Goal: Task Accomplishment & Management: Use online tool/utility

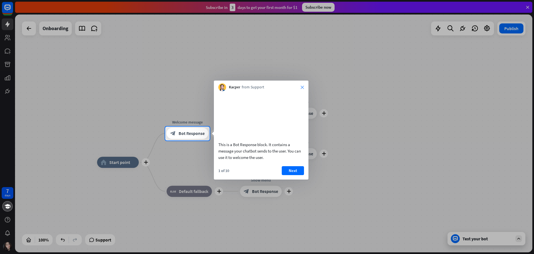
click at [303, 87] on icon "close" at bounding box center [302, 86] width 3 height 3
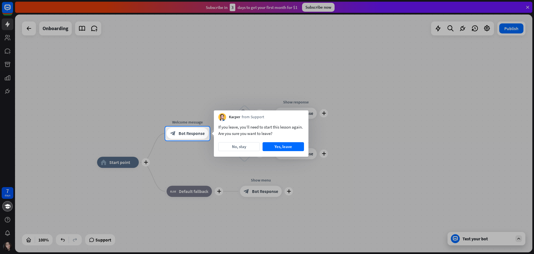
click at [245, 133] on div "If you leave, you’ll need to start this lesson again. Are you sure you want to …" at bounding box center [262, 130] width 86 height 13
click at [244, 132] on div "If you leave, you’ll need to start this lesson again. Are you sure you want to …" at bounding box center [262, 130] width 86 height 13
drag, startPoint x: 219, startPoint y: 127, endPoint x: 270, endPoint y: 131, distance: 51.3
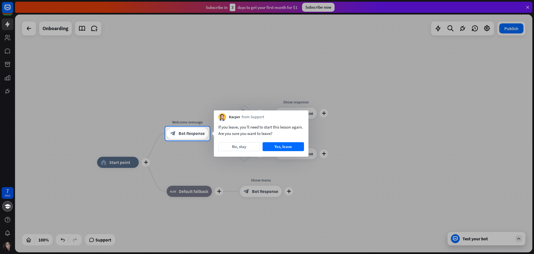
click at [270, 131] on div "If you leave, you’ll need to start this lesson again. Are you sure you want to …" at bounding box center [262, 130] width 86 height 13
click at [273, 147] on button "Yes, leave" at bounding box center [283, 146] width 41 height 9
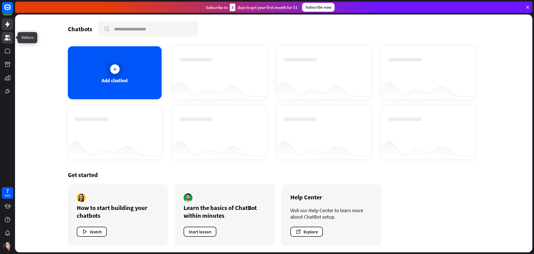
click at [10, 39] on icon at bounding box center [7, 37] width 7 height 7
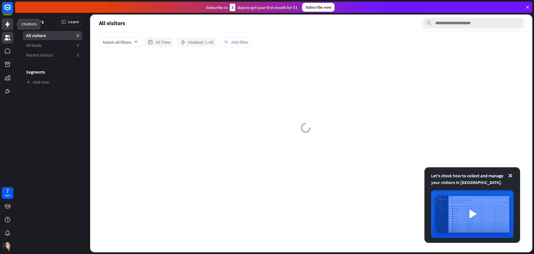
click at [9, 27] on icon at bounding box center [7, 24] width 7 height 7
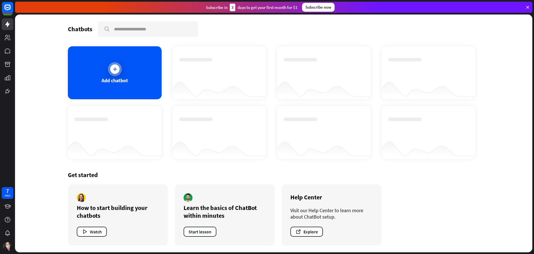
click at [111, 87] on div "Add chatbot" at bounding box center [115, 72] width 94 height 53
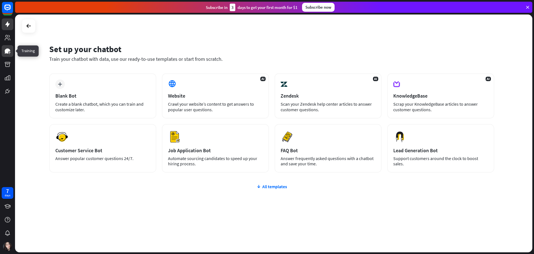
click at [9, 53] on icon at bounding box center [7, 51] width 7 height 7
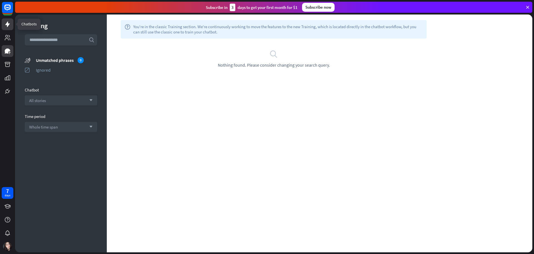
click at [9, 30] on link at bounding box center [8, 24] width 12 height 12
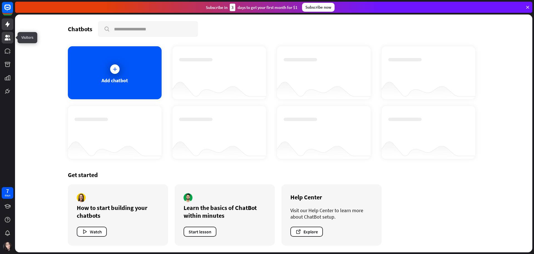
click at [9, 41] on icon at bounding box center [7, 37] width 7 height 7
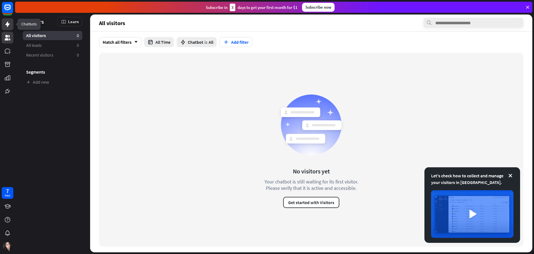
click at [5, 28] on link at bounding box center [8, 24] width 12 height 12
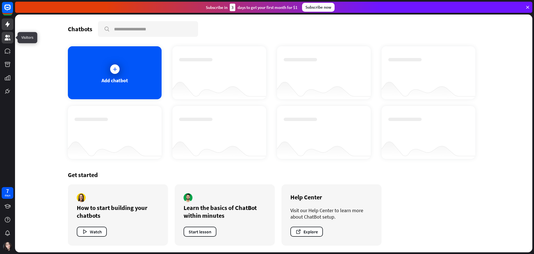
click at [6, 41] on icon at bounding box center [7, 37] width 7 height 7
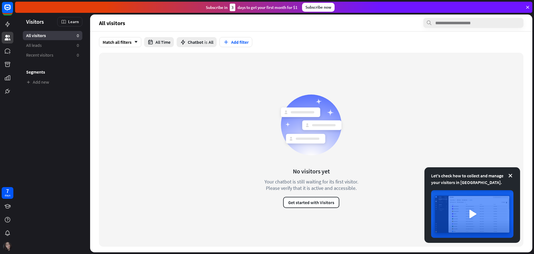
click at [8, 245] on img at bounding box center [7, 246] width 9 height 9
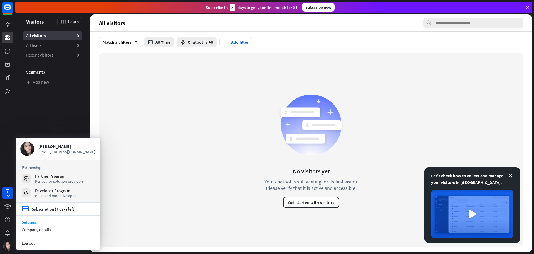
click at [41, 223] on link "Settings" at bounding box center [58, 222] width 84 height 8
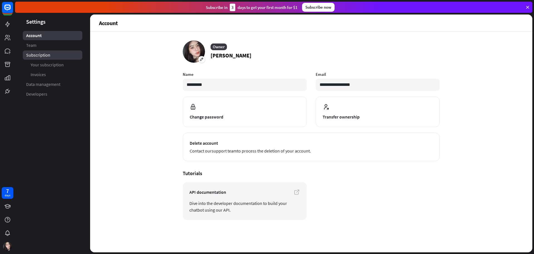
click at [35, 58] on link "Subscription" at bounding box center [53, 54] width 60 height 9
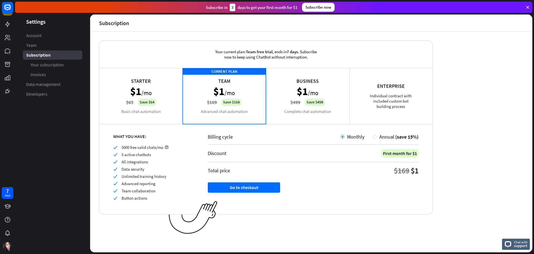
click at [130, 100] on div "Starter $1 /mo $65 Save $64 Basic chat automation" at bounding box center [141, 96] width 84 height 56
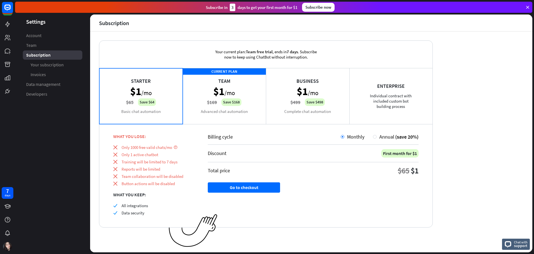
click at [229, 100] on div "CURRENT PLAN Team $1 /mo $169 Save $168 Advanced chat automation" at bounding box center [225, 96] width 84 height 56
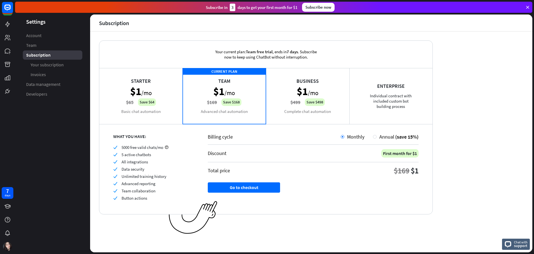
click at [288, 99] on div "Business $1 /mo $499 Save $498 Complete chat automation" at bounding box center [308, 96] width 84 height 56
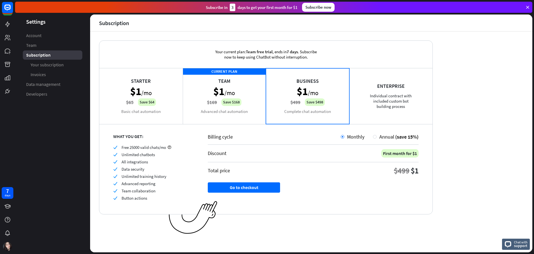
click at [232, 101] on div "CURRENT PLAN Team $1 /mo $169 Save $168 Advanced chat automation" at bounding box center [225, 96] width 84 height 56
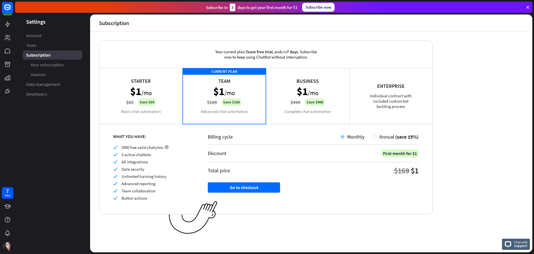
click at [180, 98] on div "Starter $1 /mo $65 Save $64 Basic chat automation" at bounding box center [141, 96] width 84 height 56
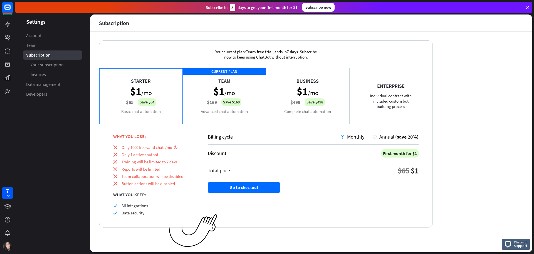
click at [214, 95] on div "CURRENT PLAN Team $1 /mo $169 Save $168 Advanced chat automation" at bounding box center [225, 96] width 84 height 56
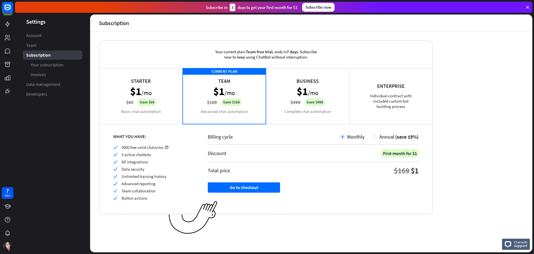
click at [323, 9] on div "Subscribe now" at bounding box center [318, 7] width 33 height 9
click at [323, 6] on div "Subscribe now" at bounding box center [318, 7] width 33 height 9
click at [298, 101] on div "Business $1 /mo $499 Save $498 Complete chat automation" at bounding box center [308, 96] width 84 height 56
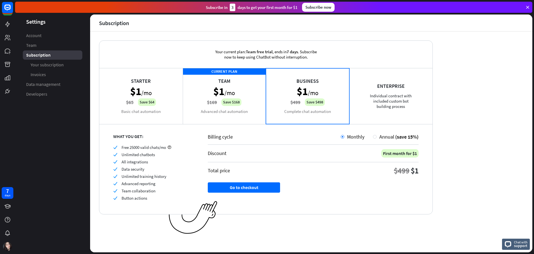
click at [251, 102] on div "CURRENT PLAN Team $1 /mo $169 Save $168 Advanced chat automation" at bounding box center [225, 96] width 84 height 56
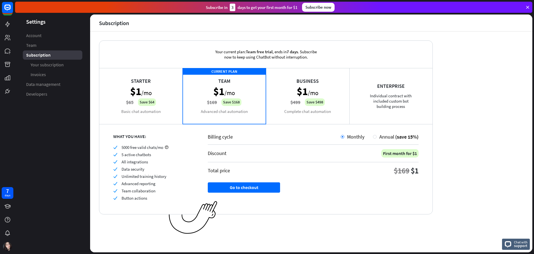
drag, startPoint x: 272, startPoint y: 97, endPoint x: 257, endPoint y: 99, distance: 14.3
click at [271, 97] on div "Business $1 /mo $499 Save $498 Complete chat automation" at bounding box center [308, 96] width 84 height 56
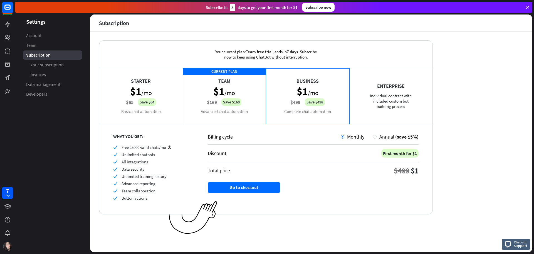
click at [246, 99] on div "CURRENT PLAN Team $1 /mo $169 Save $168 Advanced chat automation" at bounding box center [225, 96] width 84 height 56
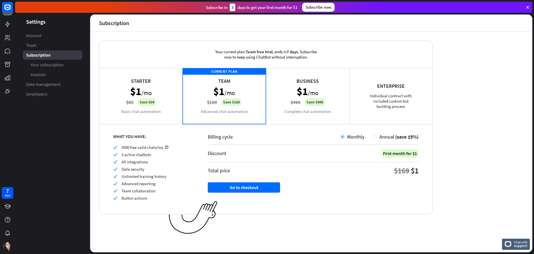
click at [307, 3] on div "Subscribe now" at bounding box center [318, 7] width 33 height 9
click at [316, 4] on div "Subscribe now" at bounding box center [318, 7] width 33 height 9
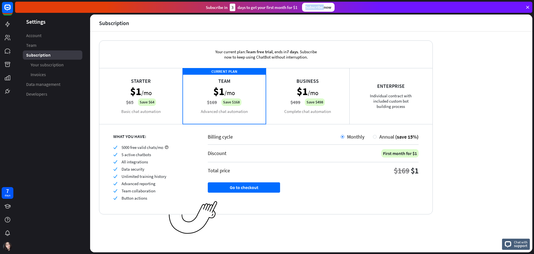
click at [316, 4] on div "Subscribe now" at bounding box center [318, 7] width 33 height 9
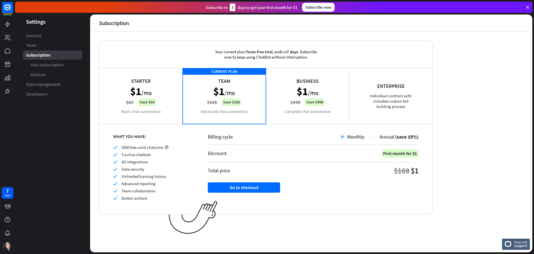
click at [236, 8] on div "Subscribe [DATE] to get your first month for $1" at bounding box center [252, 8] width 92 height 8
click at [234, 9] on div "3" at bounding box center [233, 8] width 6 height 8
click at [157, 78] on div "Starter $1 /mo $65 Save $64 Basic chat automation" at bounding box center [141, 96] width 84 height 56
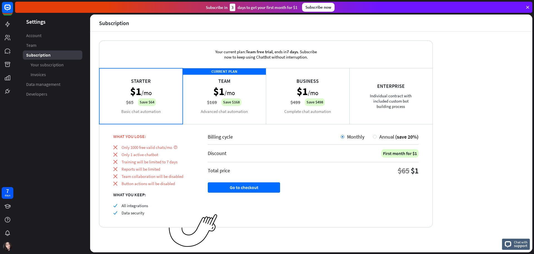
click at [200, 89] on div "CURRENT PLAN Team $1 /mo $169 Save $168 Advanced chat automation" at bounding box center [225, 96] width 84 height 56
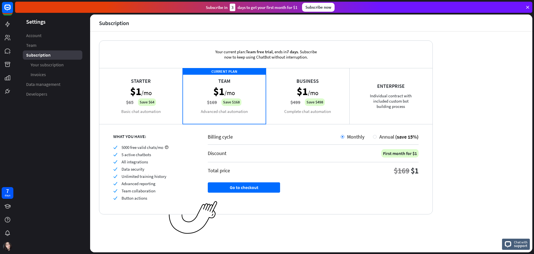
click at [304, 100] on div "Business $1 /mo $499 Save $498 Complete chat automation" at bounding box center [308, 96] width 84 height 56
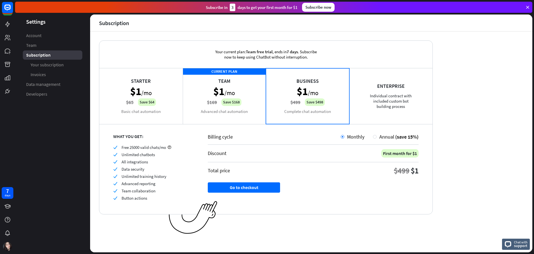
click at [383, 100] on div "Enterprise Individual contract with included custom bot building process" at bounding box center [392, 96] width 84 height 56
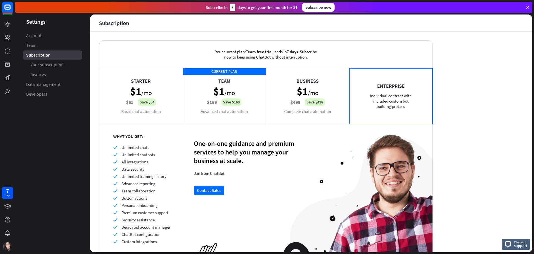
click at [327, 104] on div "Business $1 /mo $499 Save $498 Complete chat automation" at bounding box center [308, 96] width 84 height 56
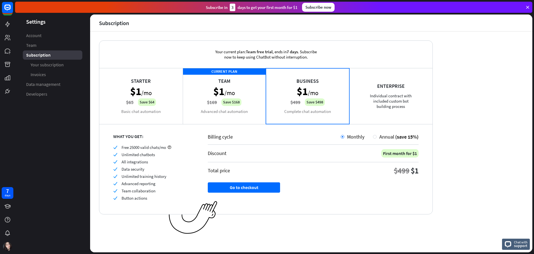
click at [247, 103] on div "CURRENT PLAN Team $1 /mo $169 Save $168 Advanced chat automation" at bounding box center [225, 96] width 84 height 56
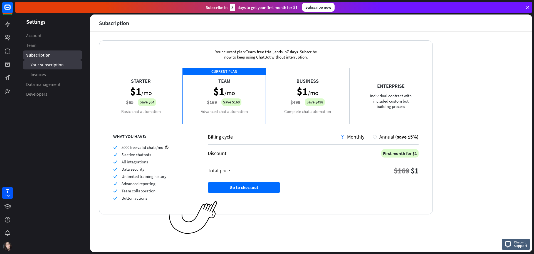
click at [61, 67] on span "Your subscription" at bounding box center [47, 65] width 33 height 6
click at [54, 73] on link "Invoices" at bounding box center [53, 74] width 60 height 9
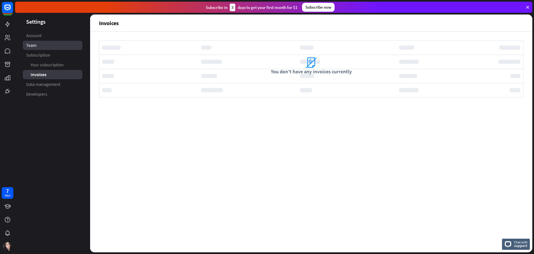
click at [41, 46] on link "Team" at bounding box center [53, 45] width 60 height 9
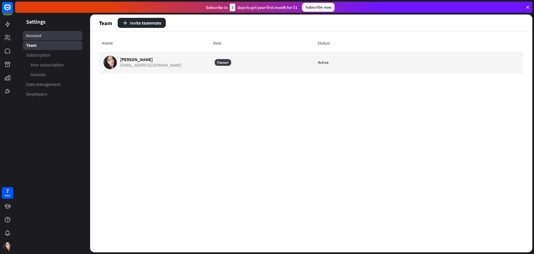
click at [42, 37] on link "Account" at bounding box center [53, 35] width 60 height 9
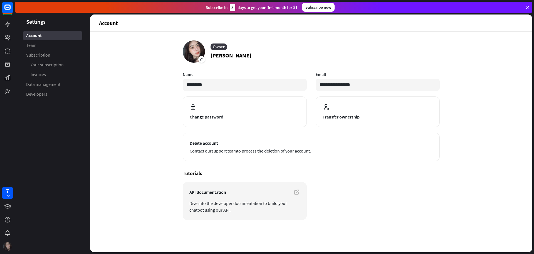
click at [7, 243] on img at bounding box center [7, 246] width 9 height 9
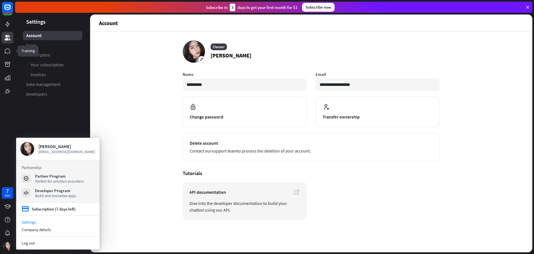
click at [7, 38] on icon at bounding box center [8, 38] width 6 height 6
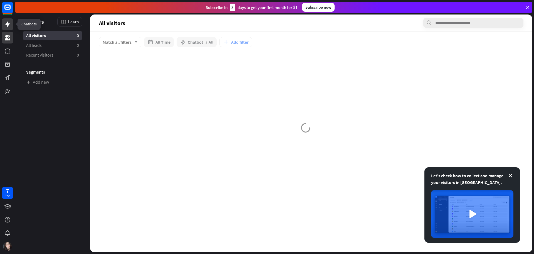
click at [6, 27] on icon at bounding box center [7, 24] width 7 height 7
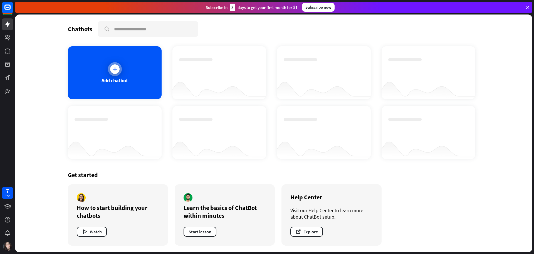
click at [123, 67] on div "Add chatbot" at bounding box center [115, 72] width 94 height 53
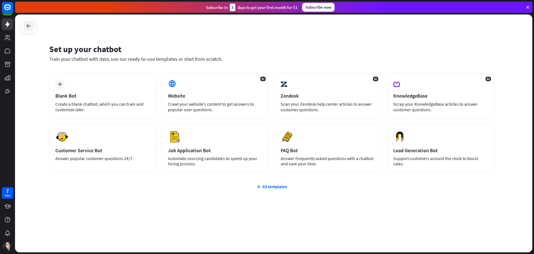
click at [29, 23] on icon at bounding box center [28, 26] width 7 height 7
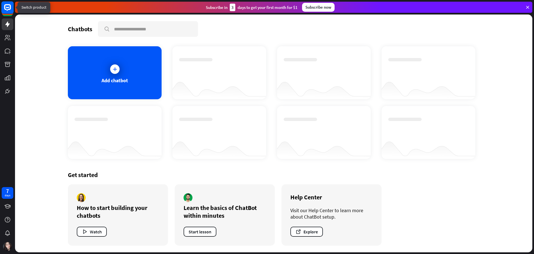
click at [12, 11] on rect at bounding box center [7, 7] width 12 height 12
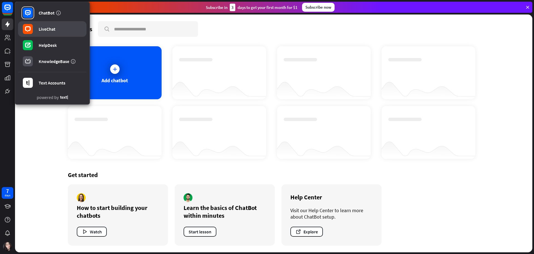
click at [32, 31] on rect at bounding box center [28, 29] width 10 height 10
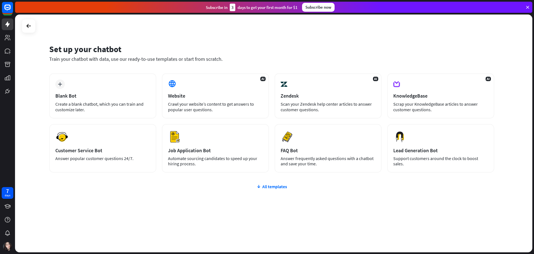
click at [92, 76] on div "plus Blank Bot Create a blank chatbot, which you can train and customize later." at bounding box center [102, 95] width 107 height 45
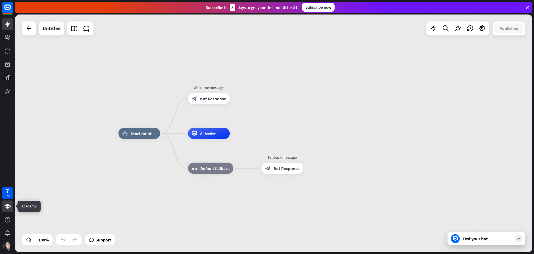
click at [7, 211] on link at bounding box center [8, 206] width 12 height 12
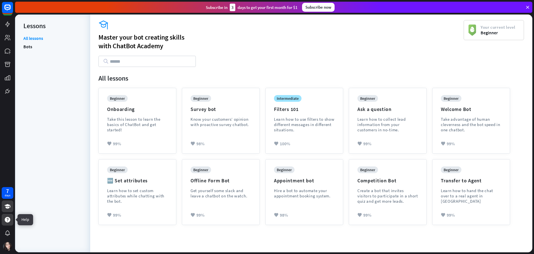
click at [7, 217] on icon at bounding box center [8, 220] width 6 height 6
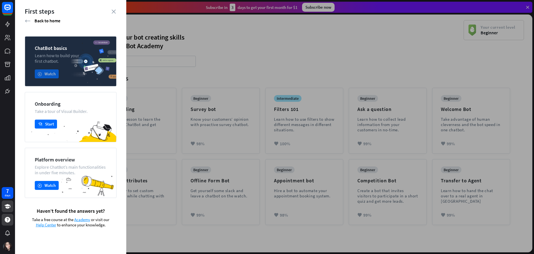
click at [43, 72] on button "play Watch" at bounding box center [47, 73] width 24 height 9
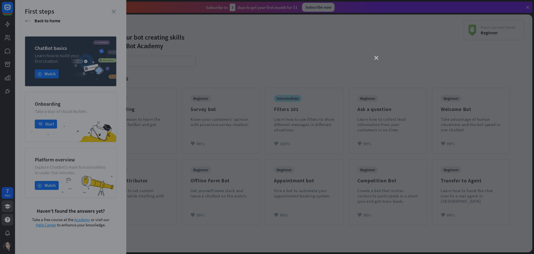
click at [378, 57] on icon "close" at bounding box center [377, 58] width 4 height 4
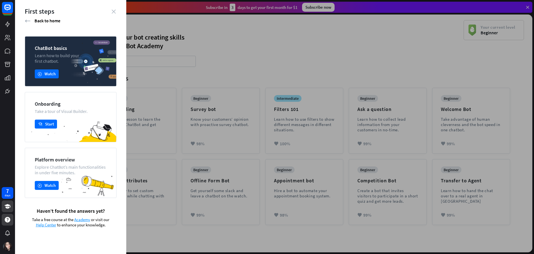
click at [113, 11] on icon "close" at bounding box center [114, 11] width 4 height 4
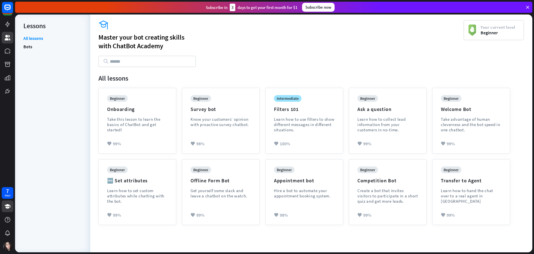
click at [12, 38] on link at bounding box center [8, 38] width 12 height 12
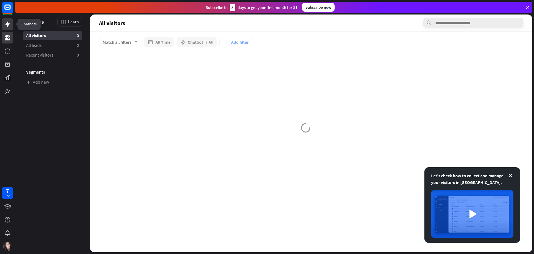
click at [6, 26] on icon at bounding box center [7, 24] width 7 height 7
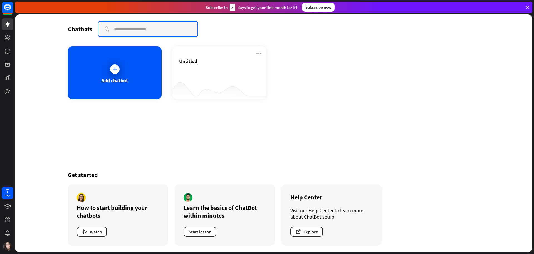
click at [122, 31] on input "text" at bounding box center [148, 29] width 99 height 14
click at [122, 63] on div "Add chatbot" at bounding box center [115, 72] width 94 height 53
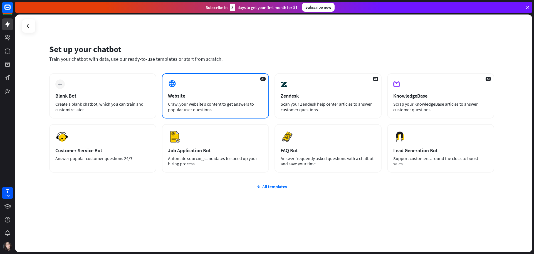
click at [181, 102] on div "Crawl your website’s content to get answers to popular user questions." at bounding box center [215, 106] width 95 height 11
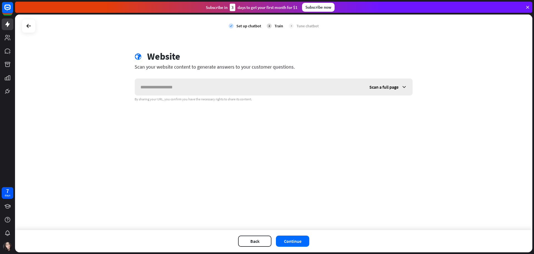
click at [379, 87] on span "Scan a full page" at bounding box center [384, 87] width 29 height 6
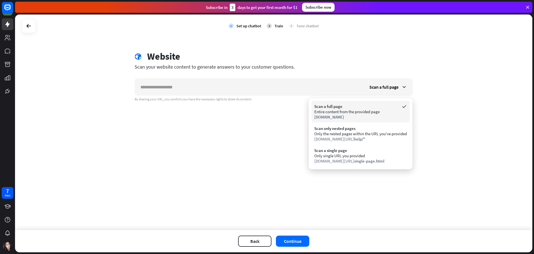
click at [363, 113] on div "Entire content from the provided page" at bounding box center [361, 111] width 93 height 5
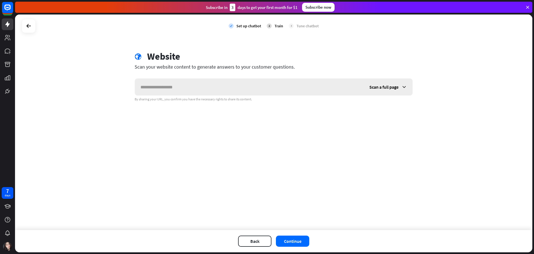
click at [376, 91] on div "Scan a full page" at bounding box center [388, 86] width 49 height 17
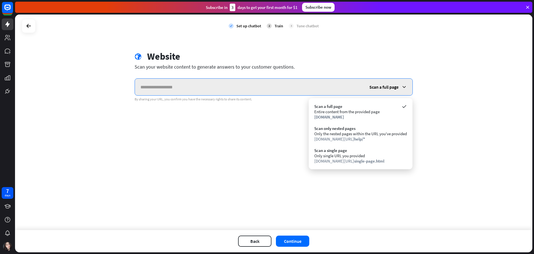
click at [255, 91] on input "text" at bounding box center [249, 86] width 229 height 17
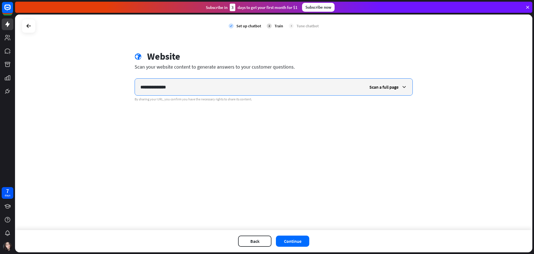
type input "**********"
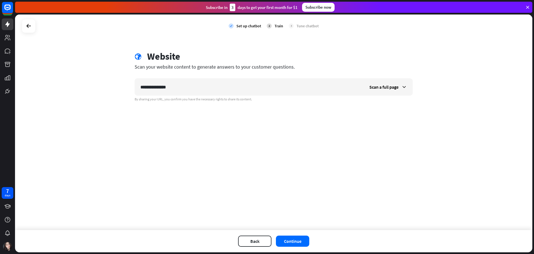
click at [285, 252] on div "**********" at bounding box center [274, 133] width 519 height 239
click at [287, 245] on button "Continue" at bounding box center [292, 240] width 33 height 11
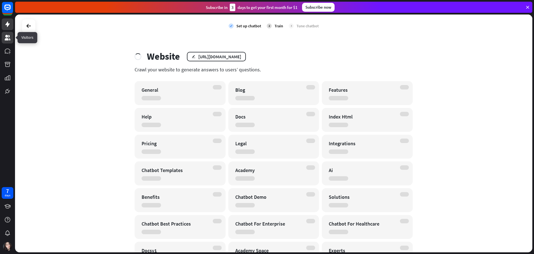
click at [8, 36] on icon at bounding box center [8, 38] width 6 height 6
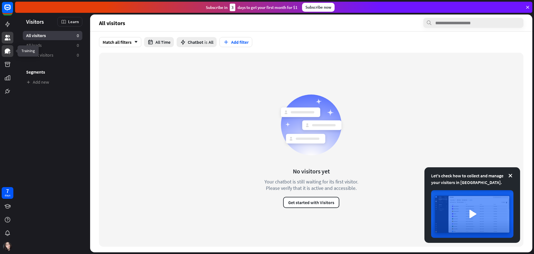
click at [7, 51] on icon at bounding box center [8, 50] width 6 height 5
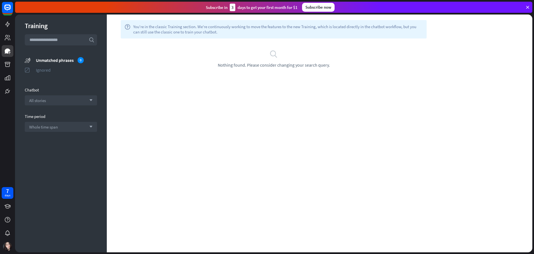
click at [57, 70] on div "Ignored" at bounding box center [66, 70] width 61 height 6
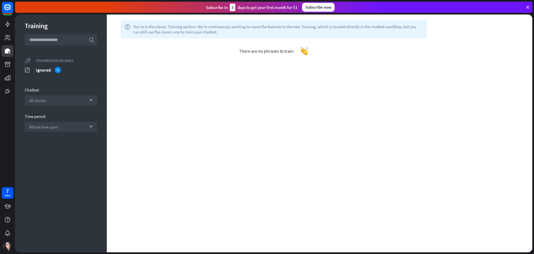
click at [56, 61] on div "Unmatched phrases" at bounding box center [66, 60] width 61 height 6
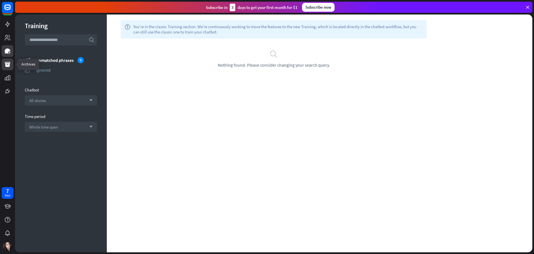
click at [7, 66] on icon at bounding box center [8, 64] width 6 height 5
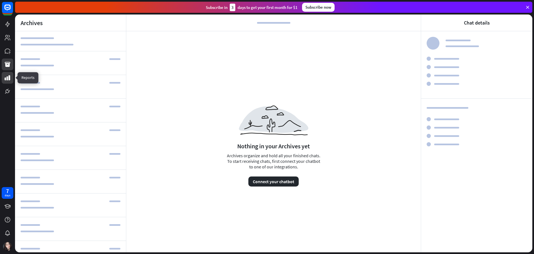
click at [6, 80] on icon at bounding box center [8, 77] width 6 height 5
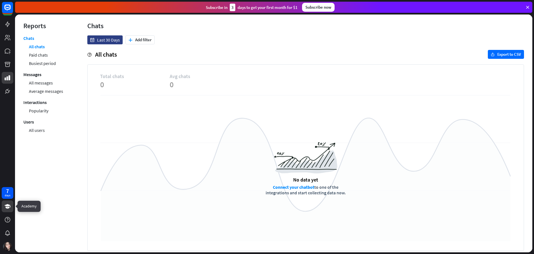
click at [10, 207] on icon at bounding box center [7, 206] width 7 height 7
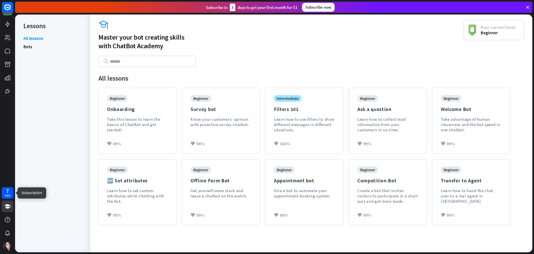
click at [10, 196] on div "days" at bounding box center [8, 195] width 6 height 4
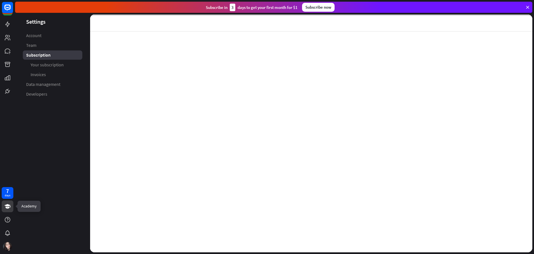
click at [10, 212] on link at bounding box center [8, 206] width 12 height 12
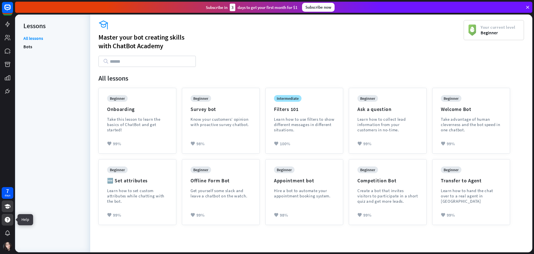
click at [7, 221] on icon at bounding box center [8, 220] width 6 height 6
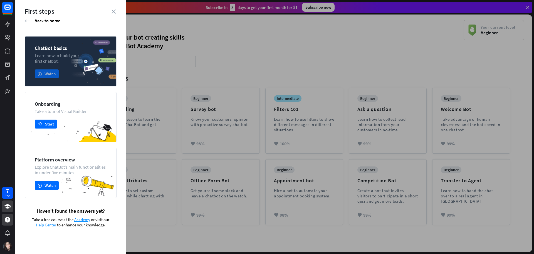
click at [35, 72] on button "play Watch" at bounding box center [47, 73] width 24 height 9
click at [327, 48] on div "close" at bounding box center [267, 127] width 534 height 254
click at [111, 13] on div "First steps" at bounding box center [71, 11] width 92 height 9
click at [113, 10] on icon "close" at bounding box center [114, 11] width 4 height 4
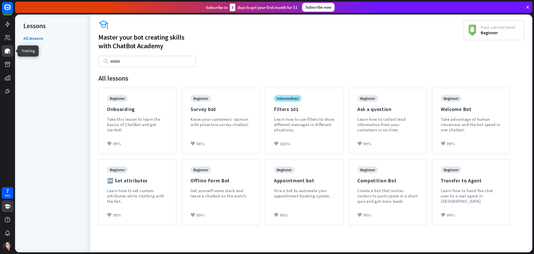
click at [12, 51] on link at bounding box center [8, 51] width 12 height 12
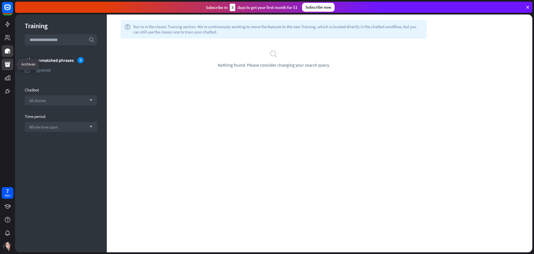
click at [11, 66] on icon at bounding box center [7, 64] width 7 height 7
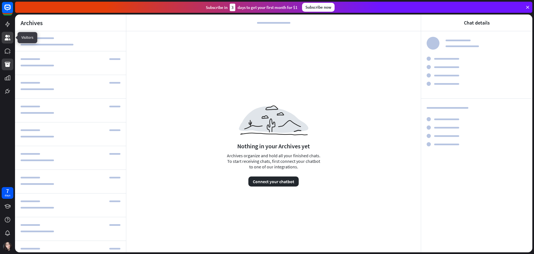
click at [8, 36] on icon at bounding box center [7, 37] width 7 height 7
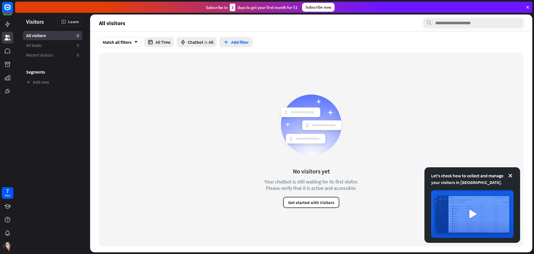
click at [241, 41] on button "Add filter" at bounding box center [236, 42] width 33 height 10
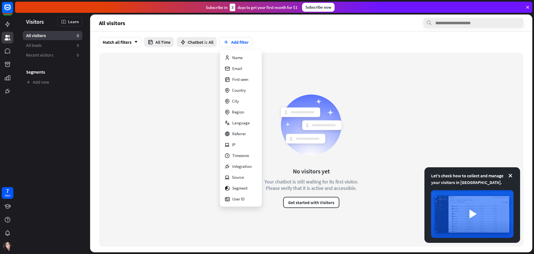
drag, startPoint x: 191, startPoint y: 65, endPoint x: 190, endPoint y: 61, distance: 4.9
click at [190, 65] on div "No visitors yet Your chatbot is still waiting for its first visitor. Please ver…" at bounding box center [311, 150] width 425 height 194
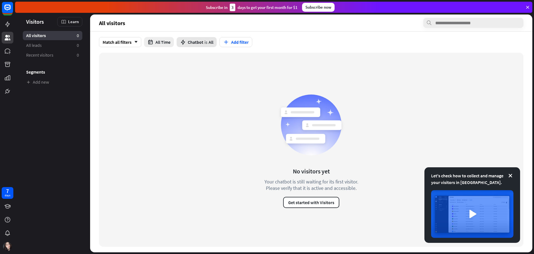
click at [189, 41] on span "Chatbot" at bounding box center [196, 42] width 16 height 6
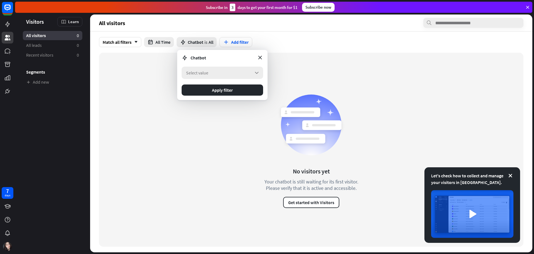
click at [246, 71] on div "Select value arrow_down" at bounding box center [223, 73] width 82 height 12
click at [260, 58] on icon at bounding box center [260, 57] width 6 height 6
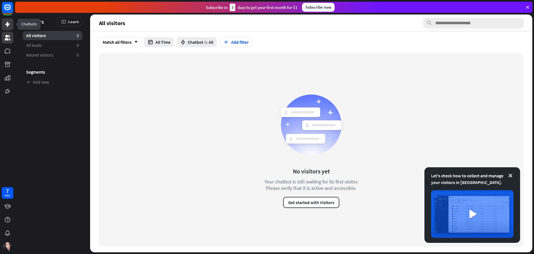
click at [6, 22] on icon at bounding box center [7, 24] width 7 height 7
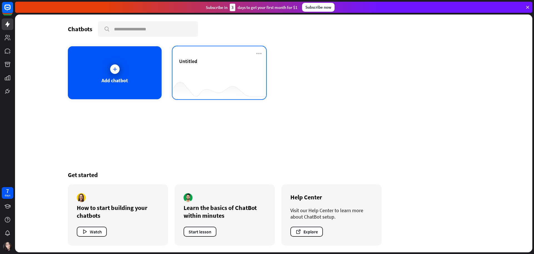
click at [209, 72] on div "Untitled" at bounding box center [219, 67] width 80 height 19
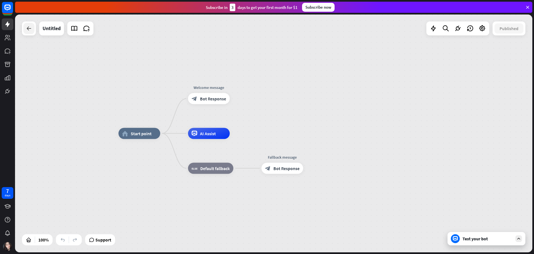
click at [30, 33] on div at bounding box center [28, 28] width 11 height 11
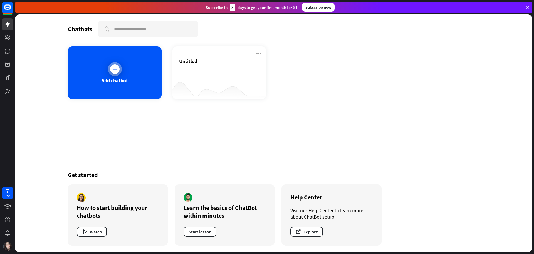
click at [122, 71] on div at bounding box center [115, 69] width 14 height 14
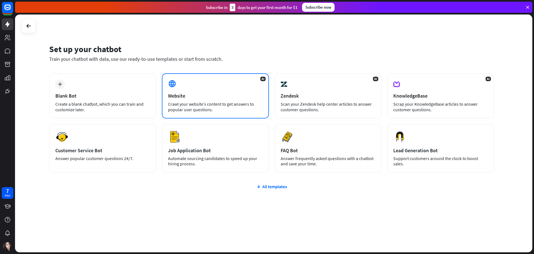
click at [170, 93] on div "Website" at bounding box center [215, 95] width 95 height 6
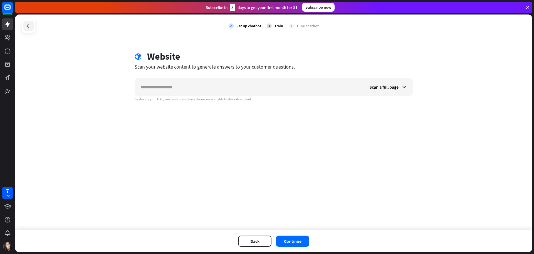
click at [29, 29] on div at bounding box center [28, 26] width 11 height 11
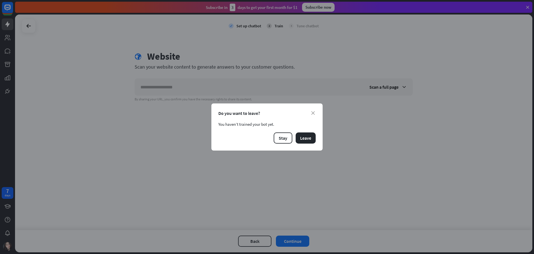
click at [314, 116] on div "close Do you want to leave? You haven’t trained your bot yet. Stay Leave" at bounding box center [267, 126] width 111 height 47
click at [301, 146] on div "close Do you want to leave? You haven’t trained your bot yet. Stay Leave" at bounding box center [267, 126] width 111 height 47
click at [303, 140] on button "Leave" at bounding box center [306, 137] width 20 height 11
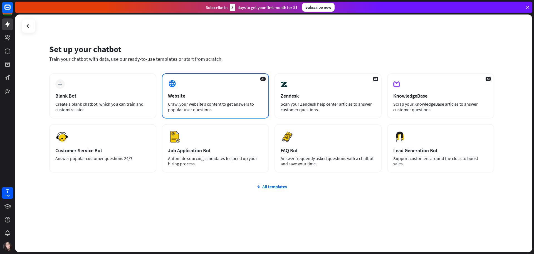
click at [202, 103] on div "Crawl your website’s content to get answers to popular user questions." at bounding box center [215, 106] width 95 height 11
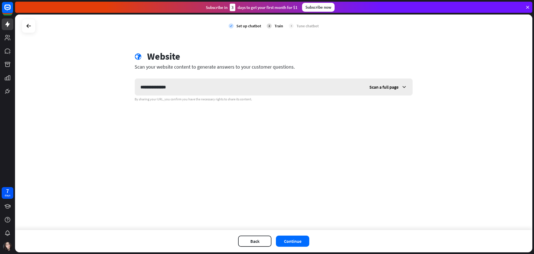
type input "**********"
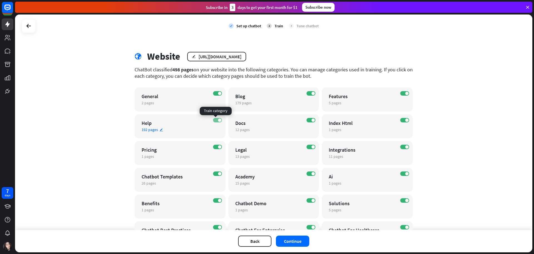
click at [215, 118] on label "ON" at bounding box center [217, 120] width 9 height 4
click at [216, 118] on label "OFF" at bounding box center [217, 120] width 9 height 4
click at [157, 129] on div "192 pages edit" at bounding box center [175, 129] width 67 height 5
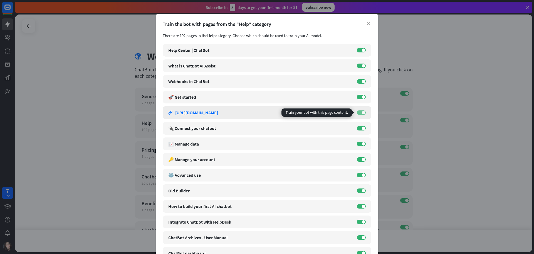
click at [359, 111] on label "ON" at bounding box center [361, 112] width 9 height 4
click at [361, 113] on label "OFF" at bounding box center [361, 112] width 9 height 4
click at [367, 23] on icon "close" at bounding box center [369, 24] width 4 height 4
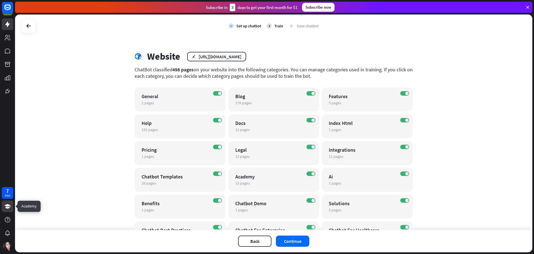
click at [6, 210] on link at bounding box center [8, 206] width 12 height 12
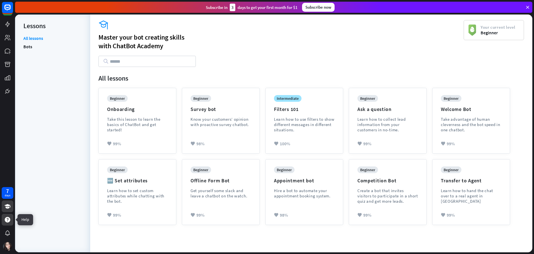
click at [4, 217] on div at bounding box center [8, 220] width 12 height 12
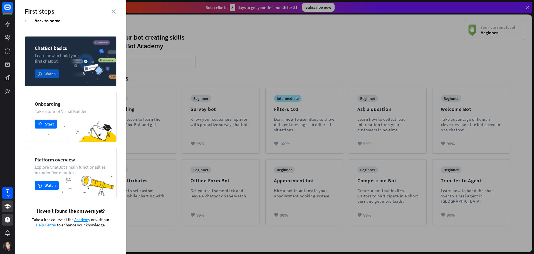
click at [49, 72] on button "play Watch" at bounding box center [47, 73] width 24 height 9
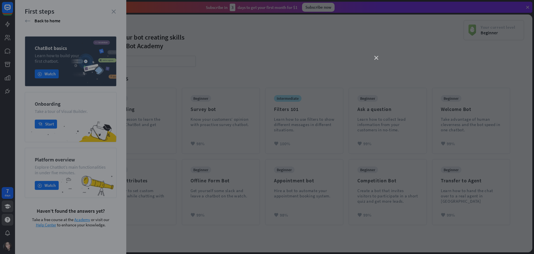
click at [376, 59] on icon "close" at bounding box center [377, 58] width 4 height 4
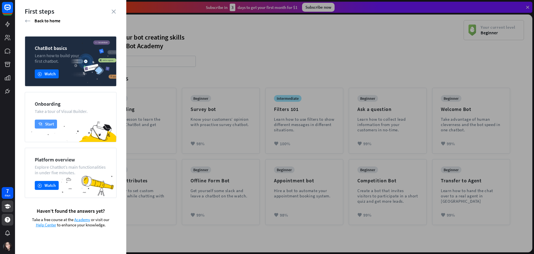
click at [51, 122] on button "academy Start" at bounding box center [46, 123] width 22 height 9
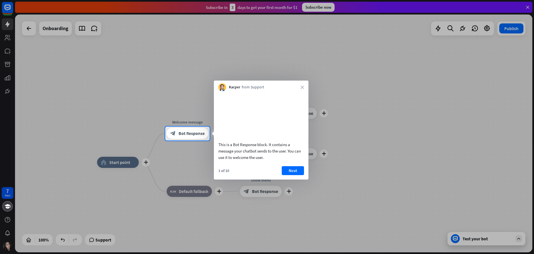
click at [293, 179] on div "1 of 10 Next" at bounding box center [261, 172] width 95 height 13
click at [293, 175] on button "Next" at bounding box center [293, 170] width 22 height 9
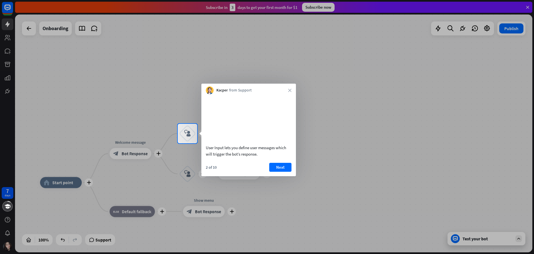
click at [255, 154] on div "User Input lets you define user messages which will trigger the bot’s response." at bounding box center [249, 150] width 86 height 13
click at [289, 89] on icon "close" at bounding box center [289, 90] width 3 height 3
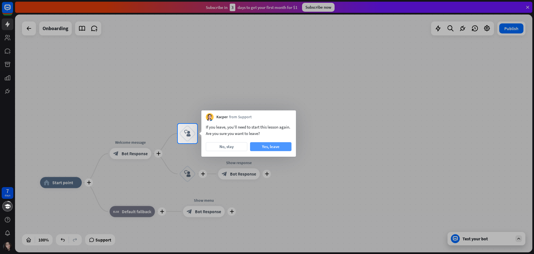
click at [271, 147] on button "Yes, leave" at bounding box center [270, 146] width 41 height 9
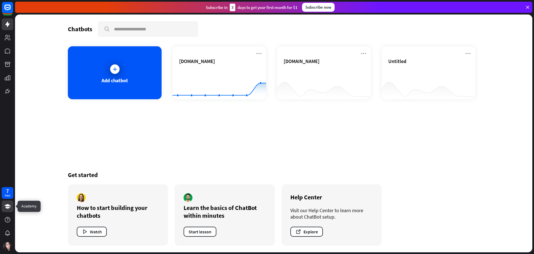
click at [7, 208] on icon at bounding box center [7, 206] width 7 height 7
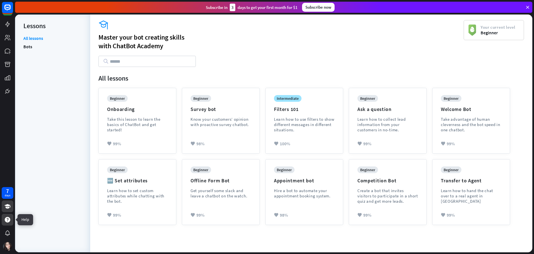
click at [7, 217] on icon at bounding box center [8, 220] width 6 height 6
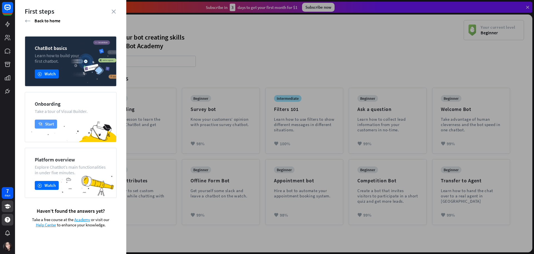
click at [39, 123] on icon "academy" at bounding box center [40, 124] width 4 height 4
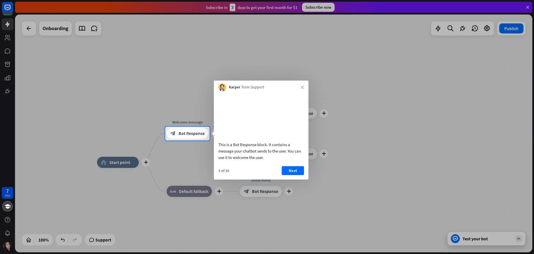
drag, startPoint x: 219, startPoint y: 150, endPoint x: 268, endPoint y: 163, distance: 50.2
click at [268, 160] on div "This is a Bot Response block. It contains a message your chatbot sends to the u…" at bounding box center [262, 150] width 86 height 19
drag, startPoint x: 268, startPoint y: 163, endPoint x: 231, endPoint y: 162, distance: 36.8
click at [231, 160] on div "This is a Bot Response block. It contains a message your chatbot sends to the u…" at bounding box center [262, 150] width 86 height 19
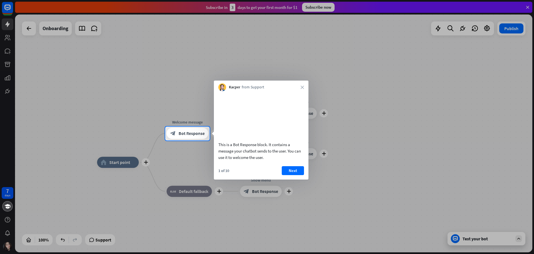
click at [231, 160] on div "This is a Bot Response block. It contains a message your chatbot sends to the u…" at bounding box center [262, 150] width 86 height 19
click at [290, 175] on button "Next" at bounding box center [293, 170] width 22 height 9
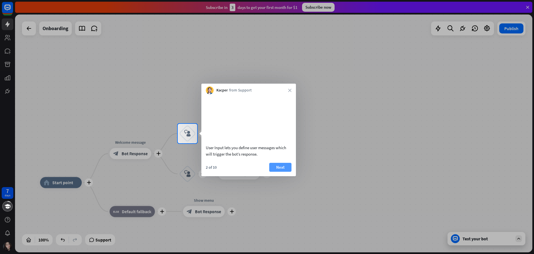
click at [286, 171] on button "Next" at bounding box center [280, 167] width 22 height 9
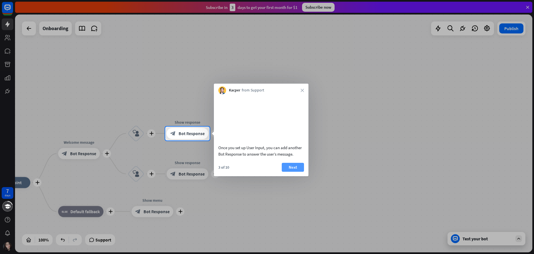
click at [288, 171] on button "Next" at bounding box center [293, 167] width 22 height 9
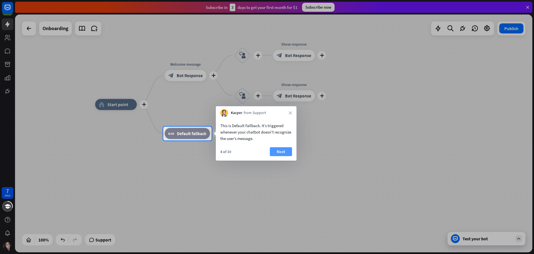
click at [284, 154] on button "Next" at bounding box center [281, 151] width 22 height 9
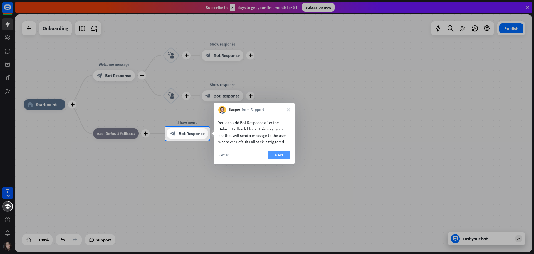
click at [282, 153] on button "Next" at bounding box center [279, 154] width 22 height 9
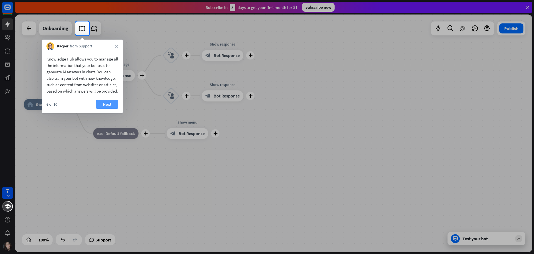
click at [98, 109] on button "Next" at bounding box center [107, 104] width 22 height 9
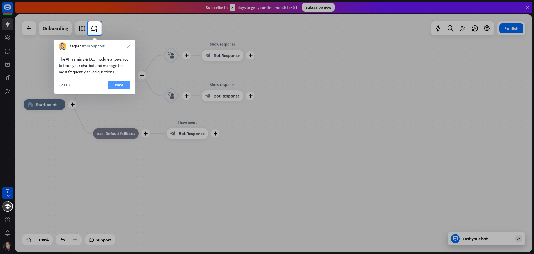
click at [116, 88] on button "Next" at bounding box center [119, 84] width 22 height 9
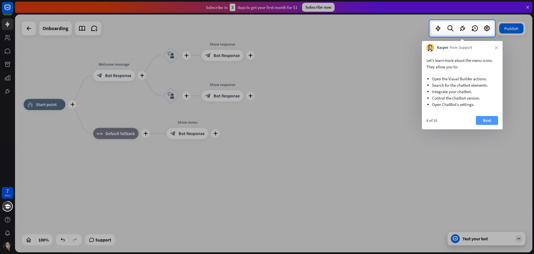
click at [480, 120] on button "Next" at bounding box center [487, 120] width 22 height 9
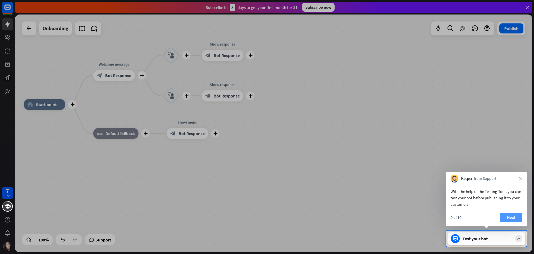
click at [514, 219] on button "Next" at bounding box center [511, 217] width 22 height 9
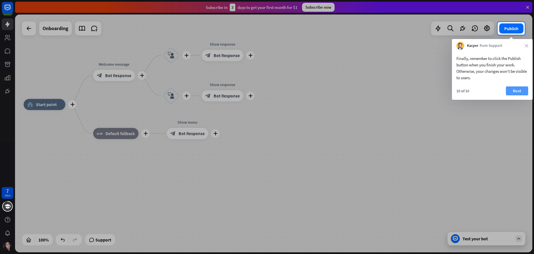
click at [516, 91] on button "Next" at bounding box center [517, 90] width 22 height 9
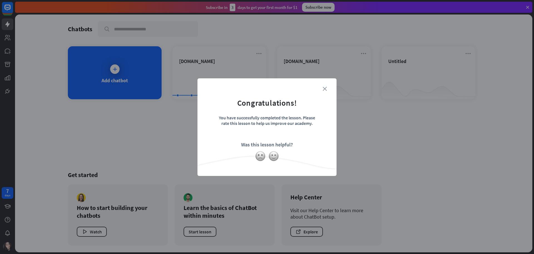
click at [324, 90] on icon "close" at bounding box center [325, 89] width 4 height 4
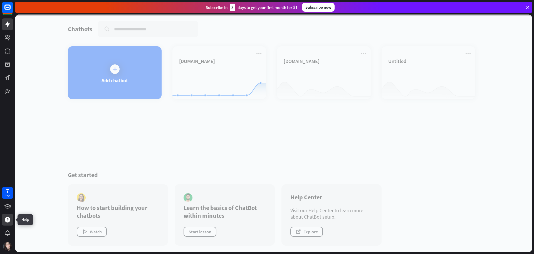
click at [8, 220] on icon at bounding box center [8, 220] width 6 height 6
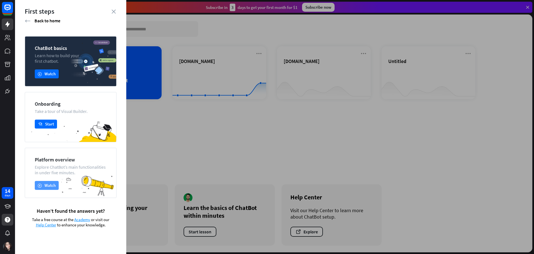
click at [42, 185] on icon "play" at bounding box center [40, 185] width 4 height 4
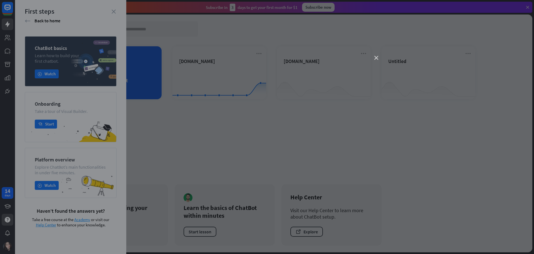
click at [377, 58] on icon "close" at bounding box center [377, 58] width 4 height 4
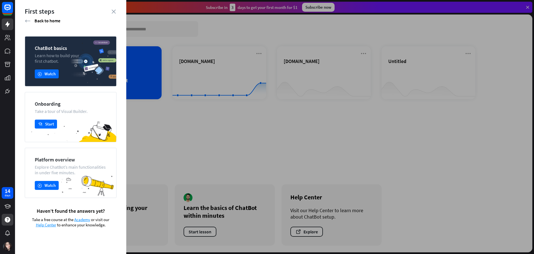
click at [116, 13] on div "First steps" at bounding box center [71, 11] width 92 height 9
click at [114, 11] on icon "close" at bounding box center [114, 11] width 4 height 4
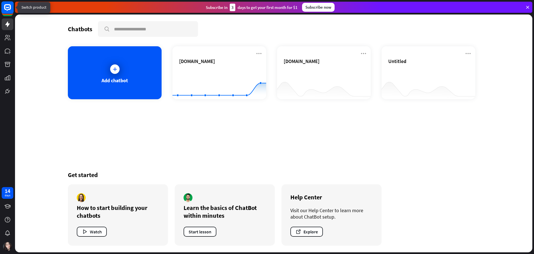
click at [10, 10] on rect at bounding box center [7, 7] width 12 height 12
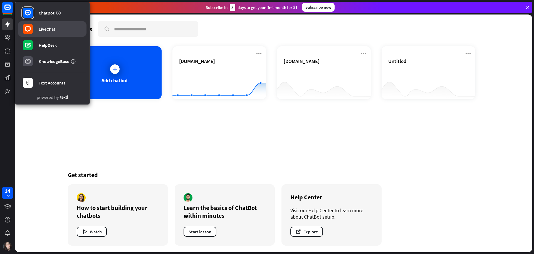
click at [28, 29] on rect at bounding box center [28, 29] width 10 height 10
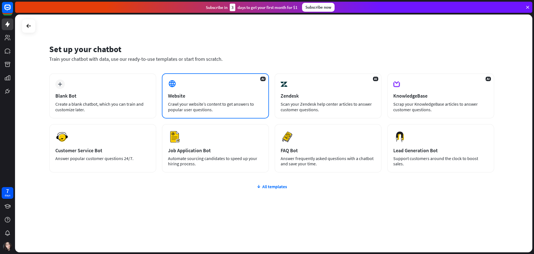
click at [175, 102] on div "Crawl your website’s content to get answers to popular user questions." at bounding box center [215, 106] width 95 height 11
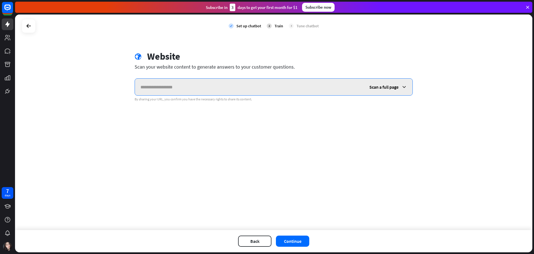
click at [172, 89] on input "text" at bounding box center [249, 86] width 229 height 17
type input "**********"
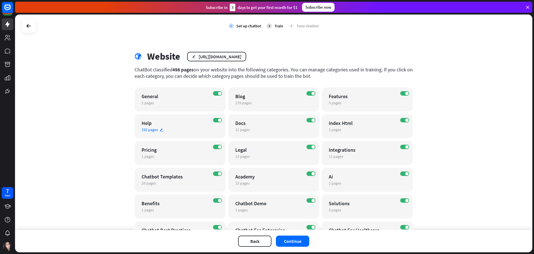
click at [160, 130] on icon "edit" at bounding box center [162, 130] width 4 height 4
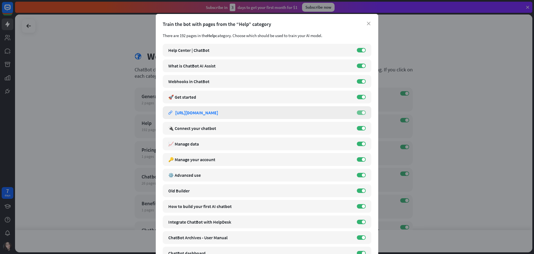
click at [359, 113] on label "ON" at bounding box center [361, 112] width 9 height 4
click at [432, 148] on div "close Train the bot with pages from the “Help” category There are 192 pages in …" at bounding box center [267, 127] width 534 height 254
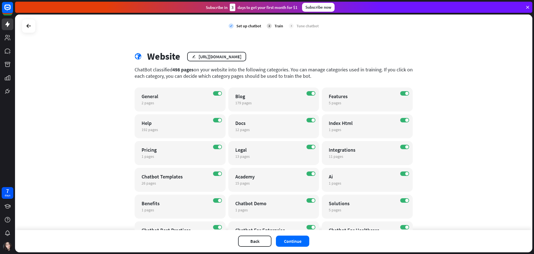
click at [290, 246] on div "Back Continue" at bounding box center [274, 241] width 518 height 22
click at [293, 240] on button "Continue" at bounding box center [292, 240] width 33 height 11
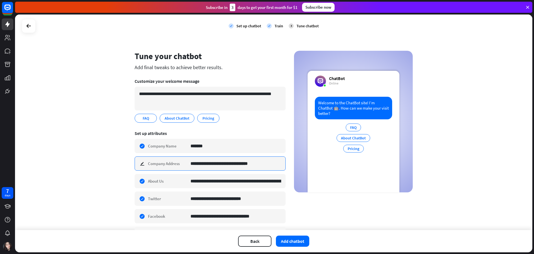
click at [252, 162] on input "**********" at bounding box center [236, 163] width 91 height 14
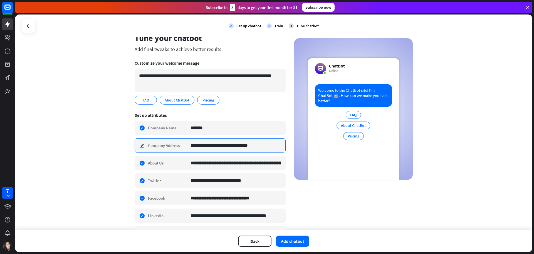
scroll to position [28, 0]
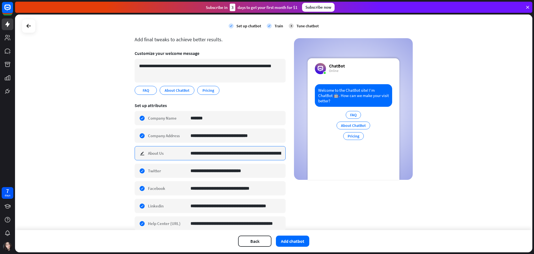
click at [255, 156] on input "**********" at bounding box center [236, 153] width 91 height 14
drag, startPoint x: 259, startPoint y: 170, endPoint x: 316, endPoint y: 200, distance: 64.6
click at [316, 200] on div "**********" at bounding box center [274, 183] width 278 height 320
click at [232, 153] on input "**********" at bounding box center [236, 153] width 91 height 14
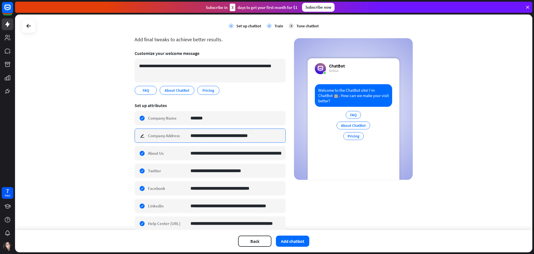
click at [241, 133] on input "**********" at bounding box center [236, 136] width 91 height 14
click at [460, 188] on div "**********" at bounding box center [274, 121] width 518 height 215
click at [141, 136] on div "**********" at bounding box center [210, 135] width 151 height 14
click at [273, 142] on input "**********" at bounding box center [236, 136] width 91 height 14
click at [287, 134] on div "**********" at bounding box center [274, 183] width 278 height 320
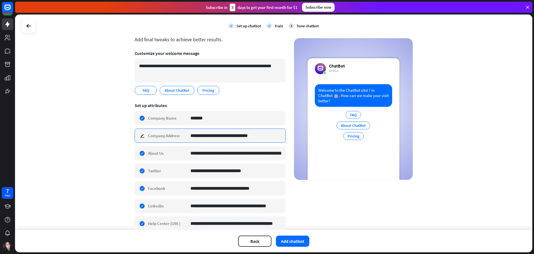
click at [224, 130] on input "**********" at bounding box center [236, 136] width 91 height 14
click at [324, 184] on div "**********" at bounding box center [274, 183] width 278 height 320
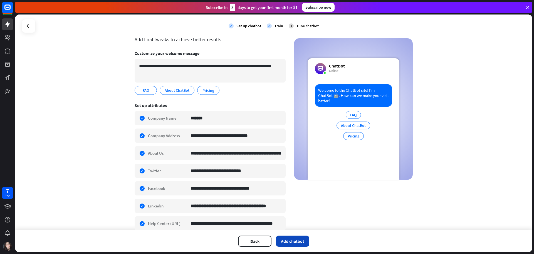
click at [296, 239] on button "Add chatbot" at bounding box center [292, 240] width 33 height 11
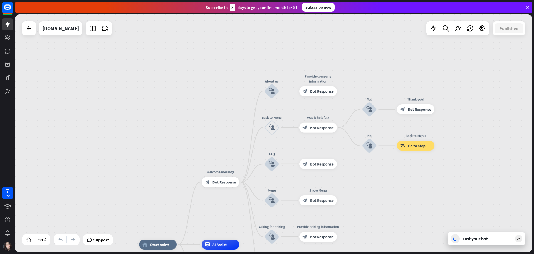
drag, startPoint x: 393, startPoint y: 78, endPoint x: 387, endPoint y: 193, distance: 114.8
click at [387, 193] on div "home_2 Start point Welcome message block_bot_response Bot Response About us blo…" at bounding box center [274, 132] width 518 height 237
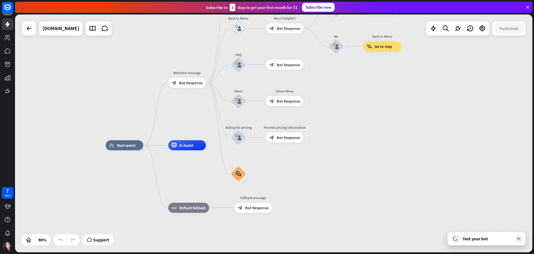
drag, startPoint x: 392, startPoint y: 190, endPoint x: 359, endPoint y: 89, distance: 106.2
click at [359, 89] on div "home_2 Start point Welcome message block_bot_response Bot Response About us blo…" at bounding box center [274, 132] width 518 height 237
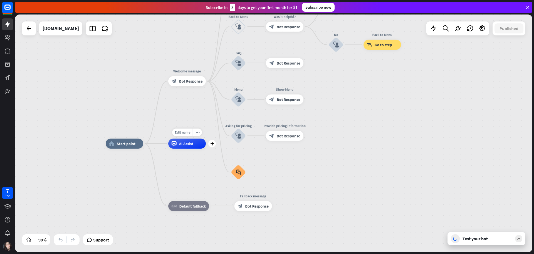
click at [171, 148] on div "AI Assist" at bounding box center [187, 143] width 38 height 10
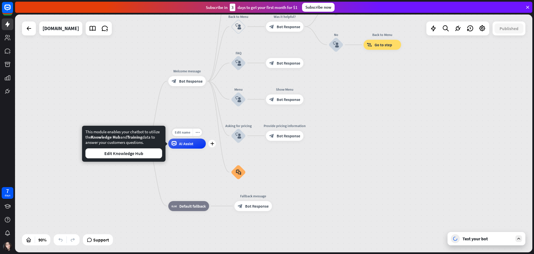
click at [180, 146] on div "AI Assist" at bounding box center [187, 143] width 38 height 10
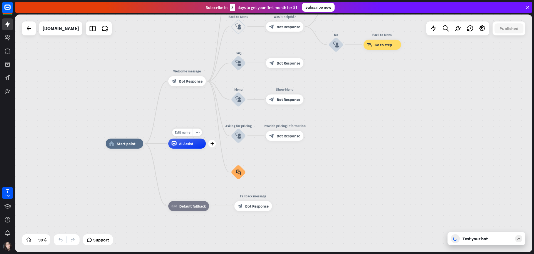
click at [204, 145] on div "AI Assist" at bounding box center [187, 143] width 38 height 10
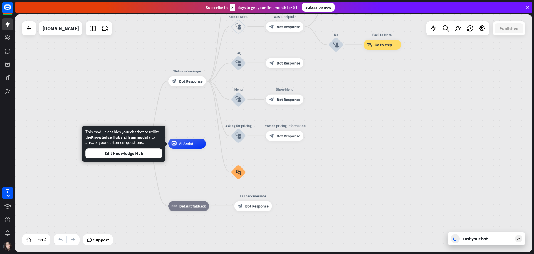
click at [71, 82] on div "home_2 Start point Welcome message block_bot_response Bot Response About us blo…" at bounding box center [274, 132] width 518 height 237
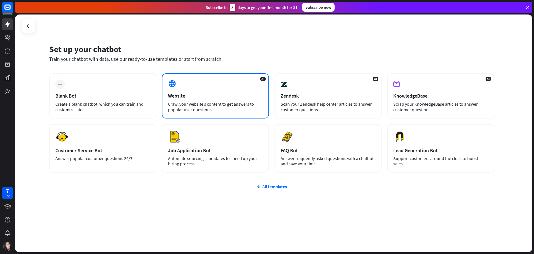
click at [208, 106] on div "Crawl your website’s content to get answers to popular user questions." at bounding box center [215, 106] width 95 height 11
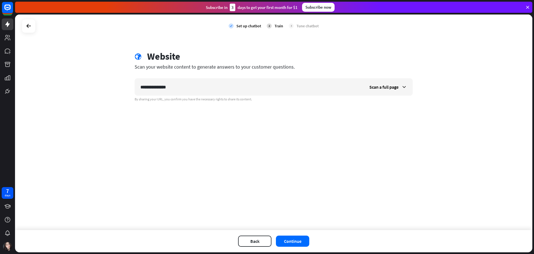
type input "**********"
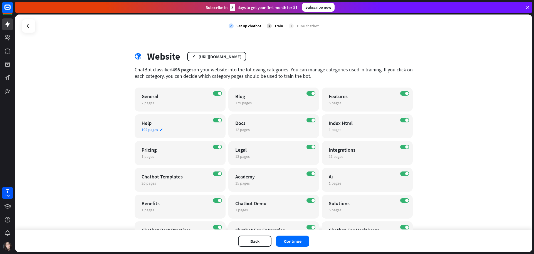
click at [146, 127] on span "192 pages" at bounding box center [150, 129] width 16 height 5
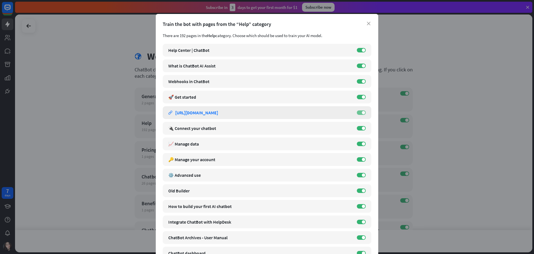
click at [358, 112] on label "ON" at bounding box center [361, 112] width 9 height 4
click at [424, 130] on div "close Train the bot with pages from the “Help” category There are 192 pages in …" at bounding box center [267, 127] width 534 height 254
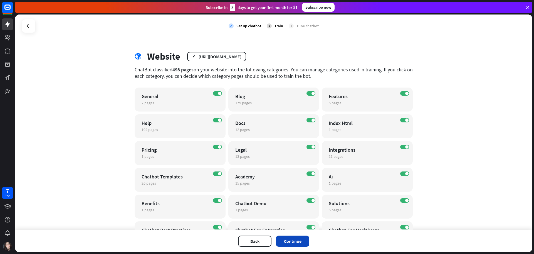
click at [302, 238] on button "Continue" at bounding box center [292, 240] width 33 height 11
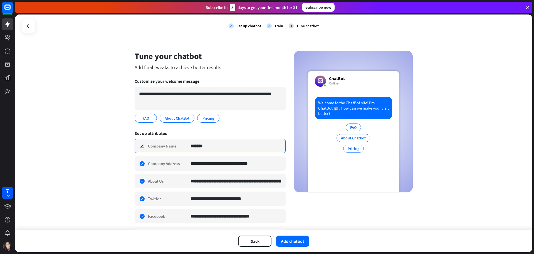
click at [256, 144] on input "*******" at bounding box center [236, 146] width 91 height 14
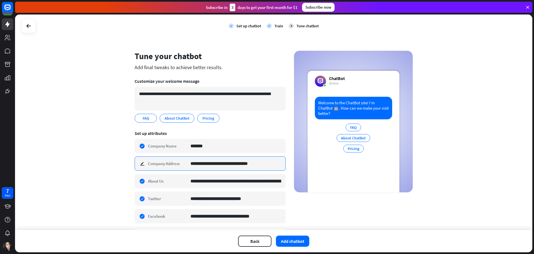
click at [251, 160] on input "**********" at bounding box center [236, 163] width 91 height 14
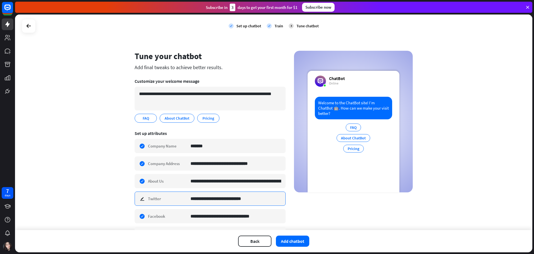
click at [250, 199] on input "**********" at bounding box center [236, 199] width 91 height 14
click at [398, 208] on div "**********" at bounding box center [274, 211] width 278 height 320
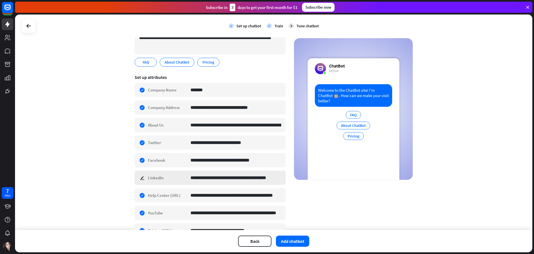
scroll to position [56, 0]
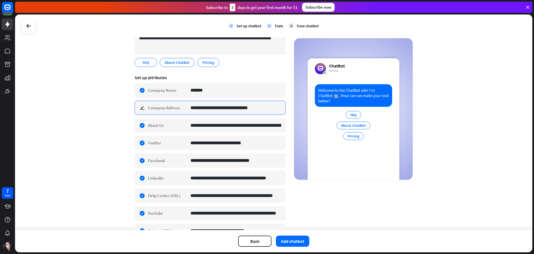
click at [236, 110] on input "**********" at bounding box center [236, 108] width 91 height 14
click at [330, 195] on div "**********" at bounding box center [274, 155] width 278 height 320
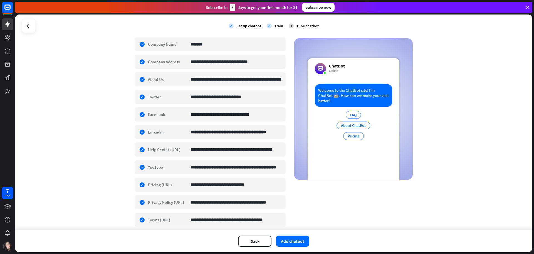
scroll to position [159, 0]
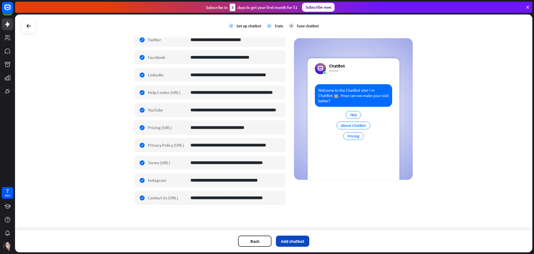
click at [289, 238] on button "Add chatbot" at bounding box center [292, 240] width 33 height 11
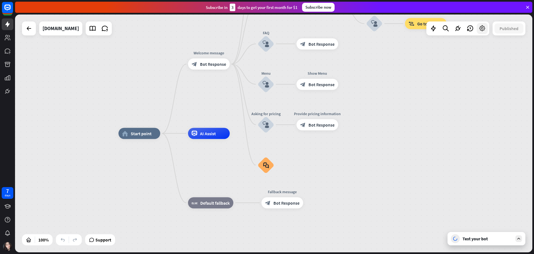
drag, startPoint x: 481, startPoint y: 26, endPoint x: 486, endPoint y: 28, distance: 5.4
click at [486, 28] on div at bounding box center [482, 28] width 11 height 11
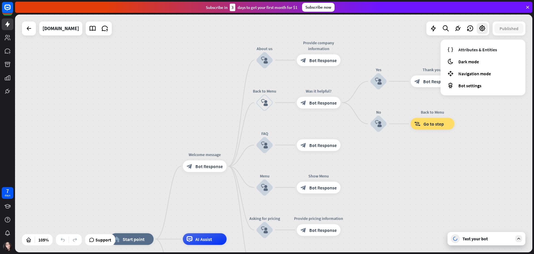
drag, startPoint x: 421, startPoint y: 117, endPoint x: 414, endPoint y: 177, distance: 60.2
click at [414, 177] on div "home_2 Start point Welcome message block_bot_response Bot Response About us blo…" at bounding box center [274, 132] width 518 height 237
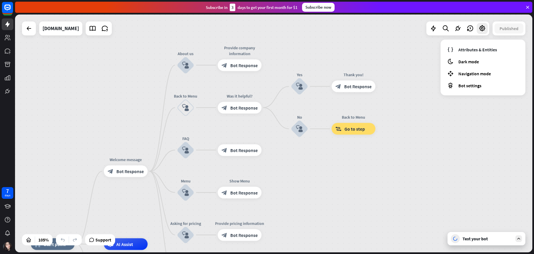
drag, startPoint x: 414, startPoint y: 177, endPoint x: 336, endPoint y: 185, distance: 78.6
click at [336, 185] on div "home_2 Start point Welcome message block_bot_response Bot Response About us blo…" at bounding box center [274, 132] width 518 height 237
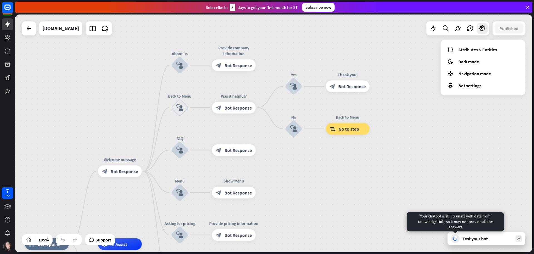
click at [457, 242] on div at bounding box center [455, 238] width 9 height 9
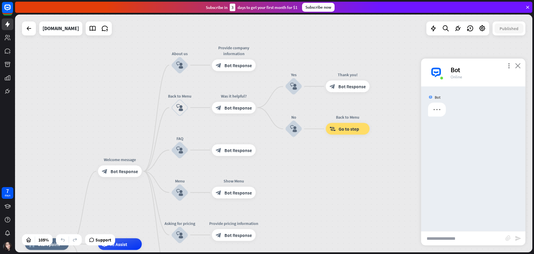
click at [520, 67] on icon "close" at bounding box center [519, 65] width 6 height 5
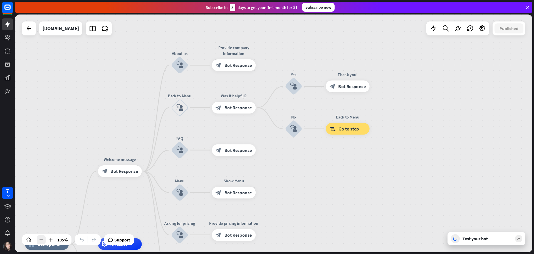
click at [45, 241] on div at bounding box center [41, 239] width 9 height 9
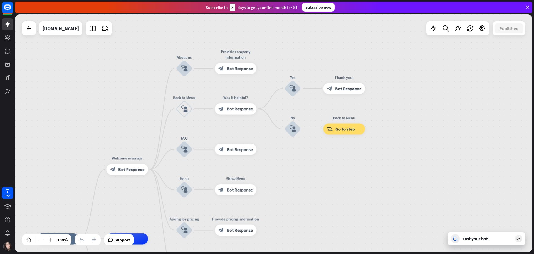
drag, startPoint x: 45, startPoint y: 241, endPoint x: 36, endPoint y: 207, distance: 35.2
click at [36, 207] on div "home_2 Start point Welcome message block_bot_response Bot Response About us blo…" at bounding box center [274, 132] width 518 height 237
click at [75, 171] on div "home_2 Start point Welcome message block_bot_response Bot Response About us blo…" at bounding box center [274, 132] width 518 height 237
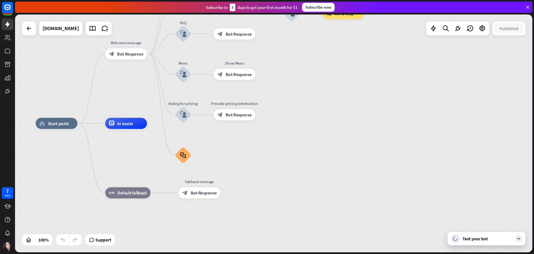
drag, startPoint x: 442, startPoint y: 159, endPoint x: 441, endPoint y: 43, distance: 115.2
click at [441, 43] on div "home_2 Start point Welcome message block_bot_response Bot Response About us blo…" at bounding box center [274, 132] width 518 height 237
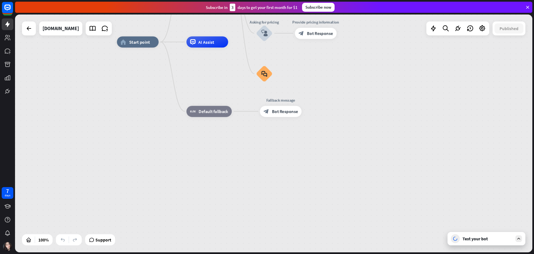
drag, startPoint x: 290, startPoint y: 195, endPoint x: 371, endPoint y: 113, distance: 115.0
click at [371, 113] on div "home_2 Start point Welcome message block_bot_response Bot Response About us blo…" at bounding box center [376, 160] width 518 height 237
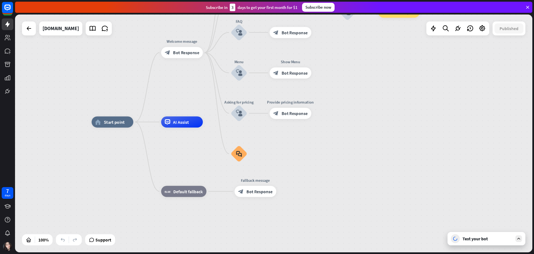
drag, startPoint x: 372, startPoint y: 73, endPoint x: 344, endPoint y: 157, distance: 88.3
click at [344, 157] on div "home_2 Start point Welcome message block_bot_response Bot Response About us blo…" at bounding box center [351, 240] width 518 height 237
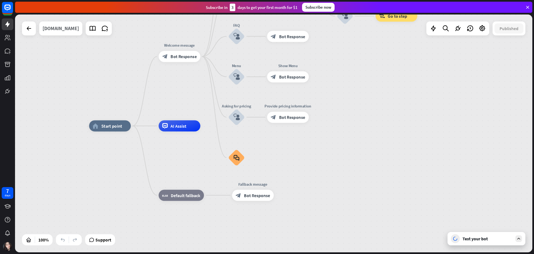
drag, startPoint x: 62, startPoint y: 30, endPoint x: 55, endPoint y: 28, distance: 8.2
click at [55, 28] on div "chatbot.com" at bounding box center [61, 28] width 36 height 14
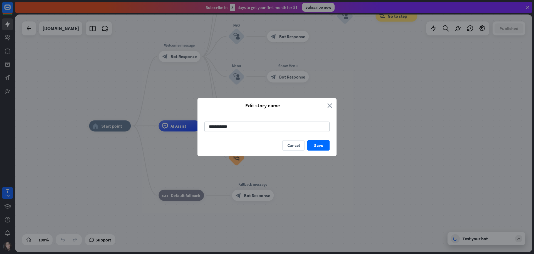
click at [330, 106] on icon "close" at bounding box center [330, 105] width 5 height 6
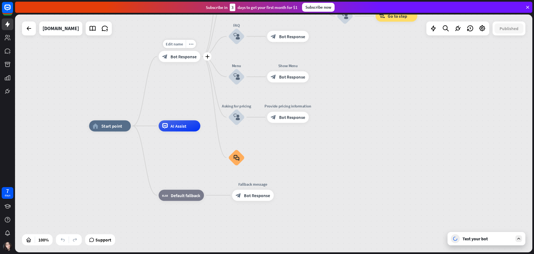
click at [190, 58] on span "Bot Response" at bounding box center [184, 57] width 26 height 6
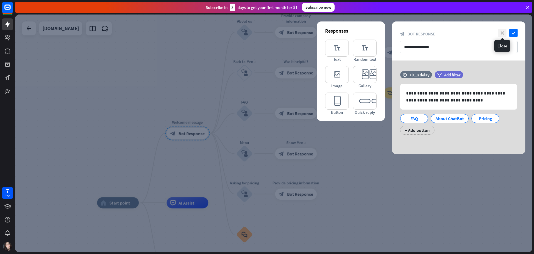
click at [501, 33] on icon "close" at bounding box center [503, 33] width 8 height 8
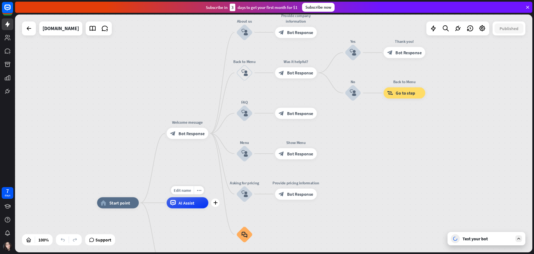
click at [191, 203] on span "AI Assist" at bounding box center [187, 203] width 16 height 6
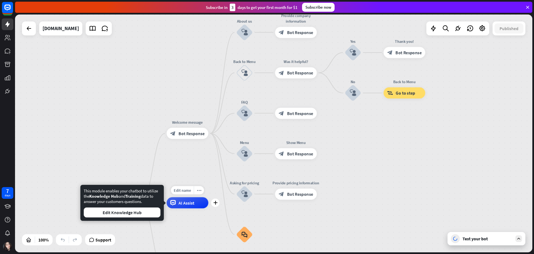
click at [185, 203] on span "AI Assist" at bounding box center [187, 203] width 16 height 6
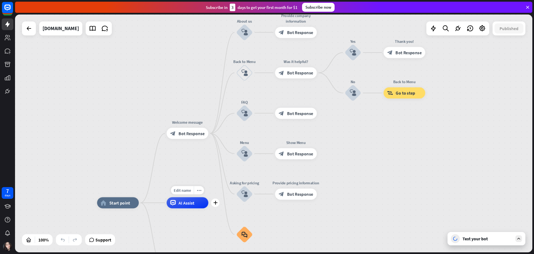
click at [176, 205] on div "AI Assist" at bounding box center [188, 202] width 42 height 11
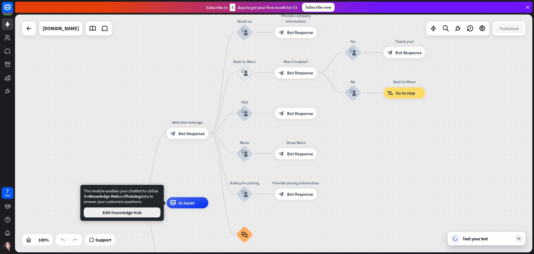
click at [133, 213] on button "Edit Knowledge Hub" at bounding box center [122, 212] width 77 height 10
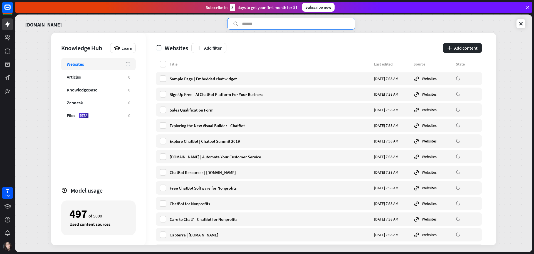
click at [308, 24] on input "text" at bounding box center [291, 24] width 128 height 12
type input "**********"
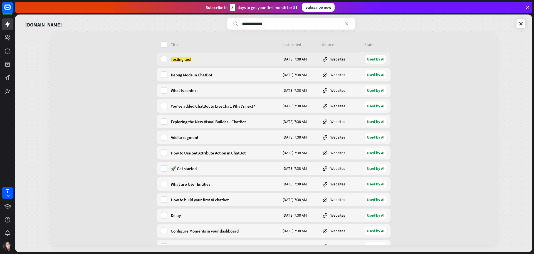
click at [247, 61] on div "Testing tool" at bounding box center [225, 59] width 109 height 5
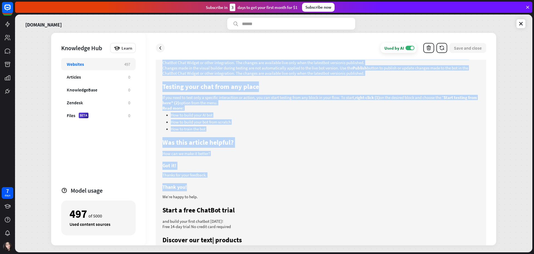
scroll to position [251, 0]
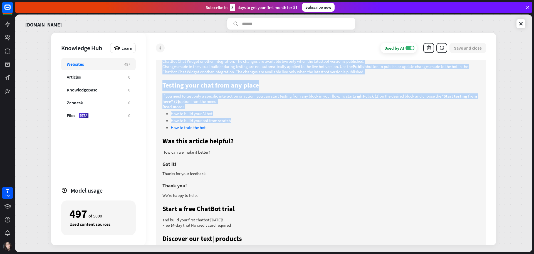
drag, startPoint x: 163, startPoint y: 144, endPoint x: 271, endPoint y: 124, distance: 110.5
click at [271, 124] on div "Testing tool Sylwia Kocur 3 min read updated: Jun 24, 2025 « CONTENTS CONTENTS …" at bounding box center [321, 46] width 317 height 412
click at [274, 134] on div "Testing tool Sylwia Kocur 3 min read updated: Jun 24, 2025 « CONTENTS CONTENTS …" at bounding box center [321, 46] width 317 height 412
click at [274, 130] on div "Testing tool Sylwia Kocur 3 min read updated: Jun 24, 2025 « CONTENTS CONTENTS …" at bounding box center [321, 46] width 317 height 412
click at [275, 120] on p "How to build your bot from scratch" at bounding box center [325, 120] width 309 height 5
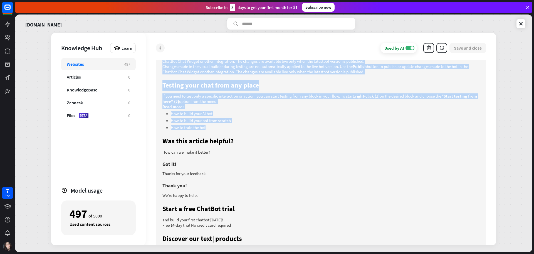
click at [272, 125] on p "How to train the bot" at bounding box center [325, 127] width 309 height 5
copy div "Using the testing tool Testing Tool settings Testing your chat from any place T…"
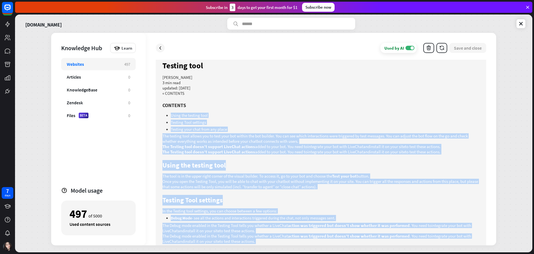
scroll to position [0, 0]
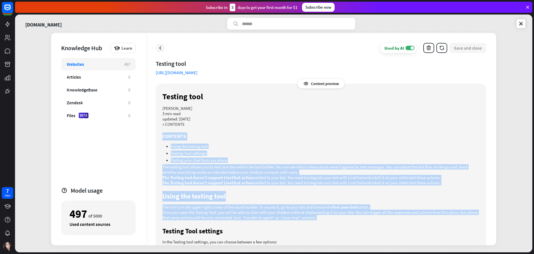
drag, startPoint x: 161, startPoint y: 133, endPoint x: 343, endPoint y: 216, distance: 200.3
copy div "CONTENTS Using the testing tool Testing Tool settings Testing your chat from an…"
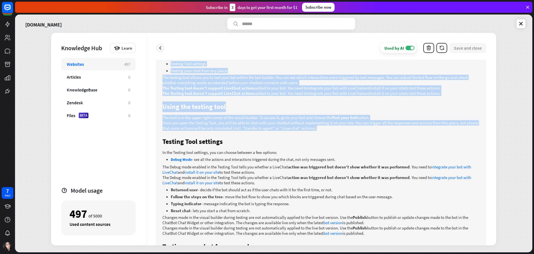
scroll to position [111, 0]
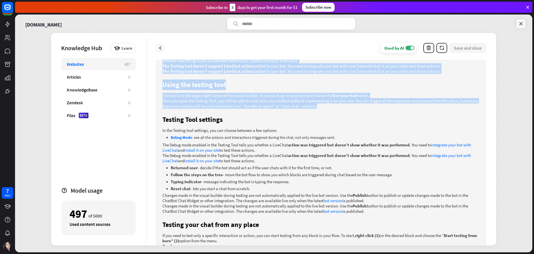
click at [523, 22] on icon at bounding box center [522, 24] width 6 height 6
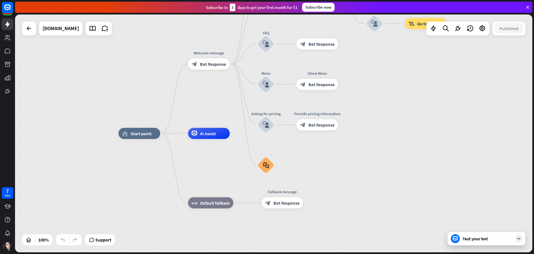
click at [475, 237] on div "Test your bot" at bounding box center [488, 238] width 50 height 6
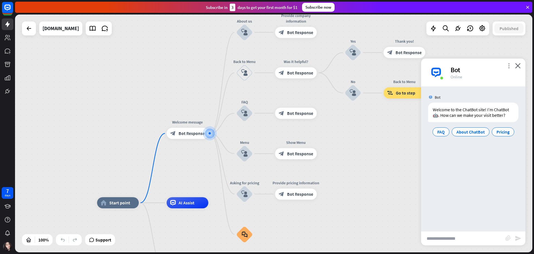
click at [511, 65] on icon "more_vert" at bounding box center [509, 65] width 5 height 5
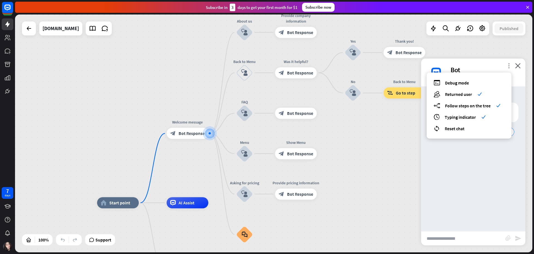
click at [511, 65] on icon "more_vert" at bounding box center [509, 65] width 5 height 5
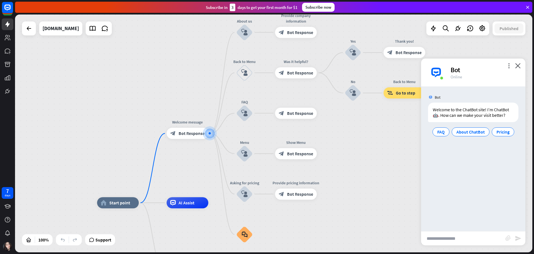
click at [463, 231] on div "block_attachment send" at bounding box center [473, 238] width 104 height 14
click at [501, 133] on span "Pricing" at bounding box center [503, 132] width 13 height 6
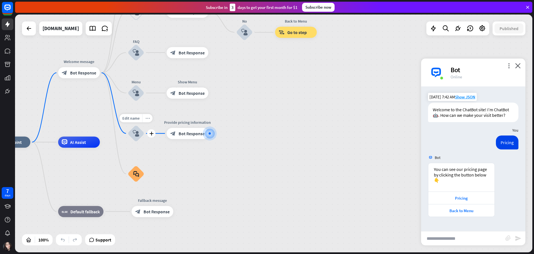
click at [146, 119] on icon "more_horiz" at bounding box center [148, 118] width 4 height 4
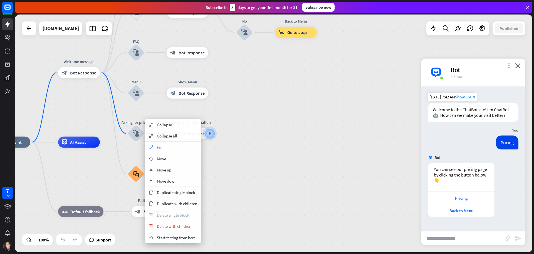
click at [154, 143] on div "appearance Edit" at bounding box center [173, 146] width 56 height 11
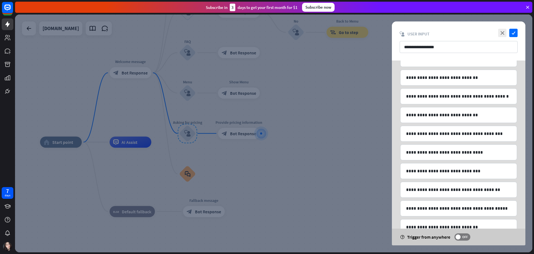
scroll to position [251, 0]
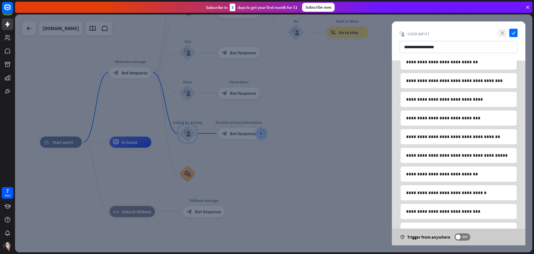
click at [504, 32] on icon "close" at bounding box center [503, 33] width 8 height 8
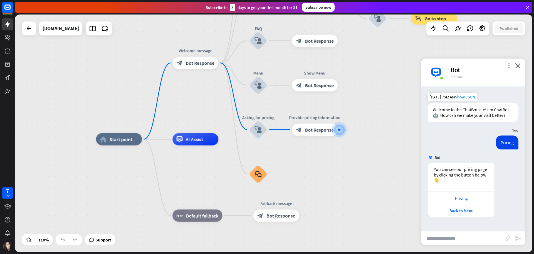
drag, startPoint x: 327, startPoint y: 111, endPoint x: 403, endPoint y: 122, distance: 76.5
click at [403, 102] on div "home_2 Start point Welcome message block_bot_response Bot Response About us blo…" at bounding box center [274, 132] width 518 height 237
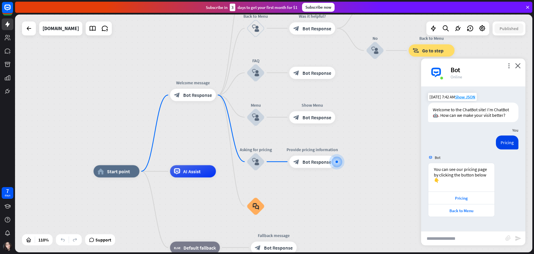
drag, startPoint x: 389, startPoint y: 156, endPoint x: 384, endPoint y: 195, distance: 39.1
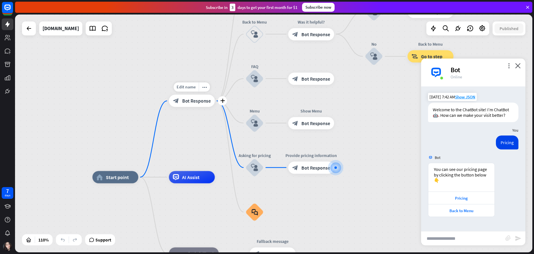
click at [187, 103] on span "Bot Response" at bounding box center [196, 101] width 29 height 6
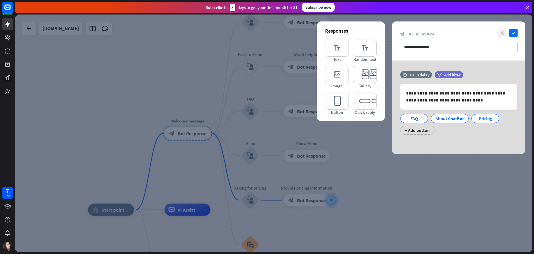
click at [504, 33] on icon "close" at bounding box center [503, 33] width 8 height 8
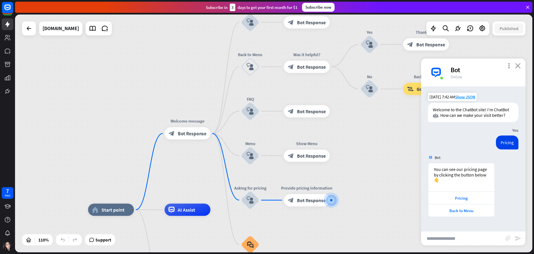
click at [518, 66] on icon "close" at bounding box center [519, 65] width 6 height 5
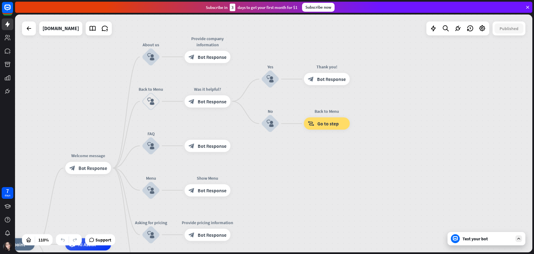
drag, startPoint x: 449, startPoint y: 146, endPoint x: 346, endPoint y: 181, distance: 109.3
click at [346, 181] on div "home_2 Start point Welcome message block_bot_response Bot Response About us blo…" at bounding box center [274, 132] width 518 height 237
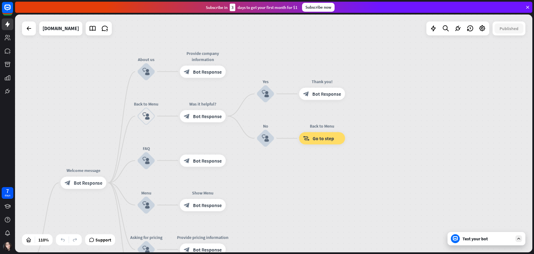
drag, startPoint x: 463, startPoint y: 84, endPoint x: 462, endPoint y: 106, distance: 21.7
click at [462, 106] on div "home_2 Start point Welcome message block_bot_response Bot Response About us blo…" at bounding box center [274, 132] width 518 height 237
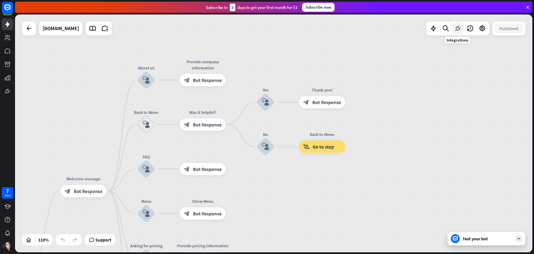
click at [463, 30] on div at bounding box center [458, 28] width 11 height 11
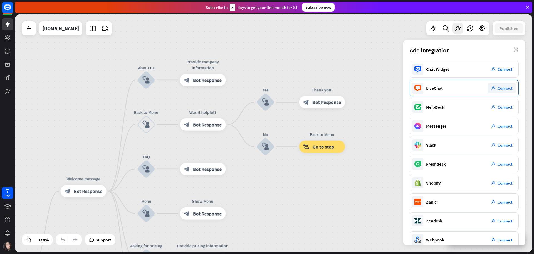
click at [506, 88] on span "Connect" at bounding box center [505, 87] width 15 height 5
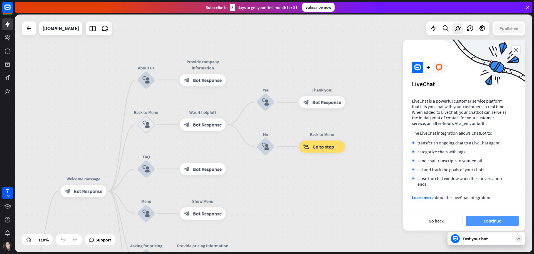
click at [489, 219] on button "Continue" at bounding box center [492, 220] width 53 height 10
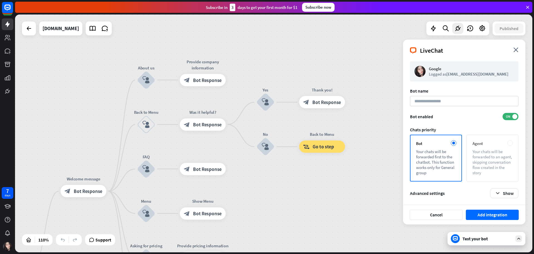
click at [489, 161] on div "Your chats will be forwarded to an agent, skipping conversation flow created in…" at bounding box center [493, 162] width 40 height 26
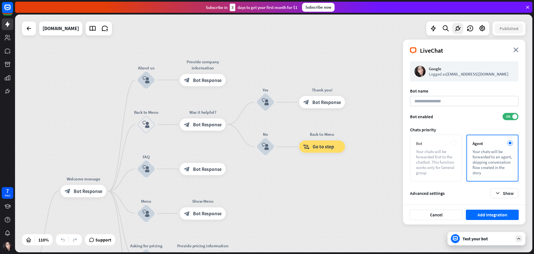
click at [461, 156] on div "Bot Your chats will be forwarded first to the chatbot. This function works only…" at bounding box center [436, 157] width 52 height 47
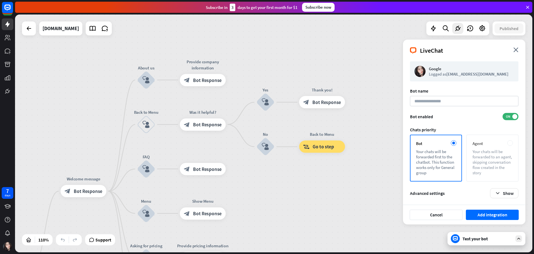
click at [486, 156] on div "Your chats will be forwarded to an agent, skipping conversation flow created in…" at bounding box center [493, 162] width 40 height 26
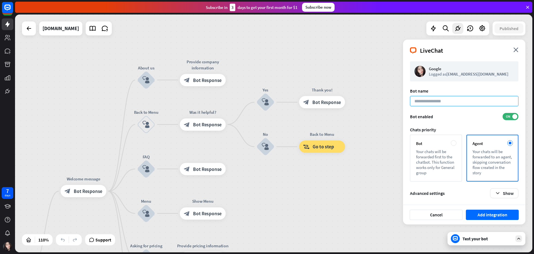
click at [443, 104] on input at bounding box center [464, 101] width 109 height 10
click at [446, 144] on div "Bot" at bounding box center [436, 143] width 40 height 5
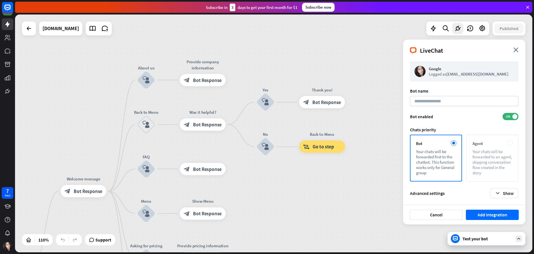
click at [486, 162] on div "Your chats will be forwarded to an agent, skipping conversation flow created in…" at bounding box center [493, 162] width 40 height 26
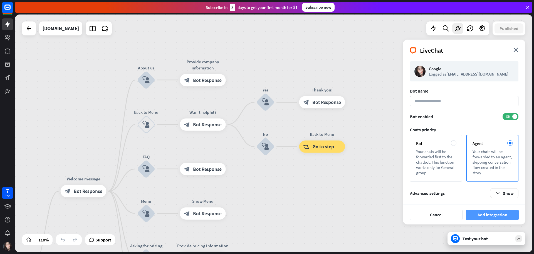
click at [486, 214] on button "Add integration" at bounding box center [492, 214] width 53 height 10
click at [451, 100] on input at bounding box center [464, 101] width 109 height 10
click at [448, 90] on div "Bot name" at bounding box center [464, 91] width 109 height 6
click at [443, 103] on input at bounding box center [464, 101] width 109 height 10
click at [428, 102] on input at bounding box center [464, 101] width 109 height 10
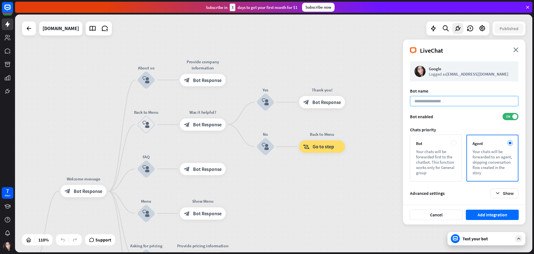
paste input "*********"
type input "*********"
click at [480, 106] on input "*********" at bounding box center [464, 101] width 109 height 10
type input "***"
click at [452, 90] on div "Bot name" at bounding box center [464, 91] width 109 height 6
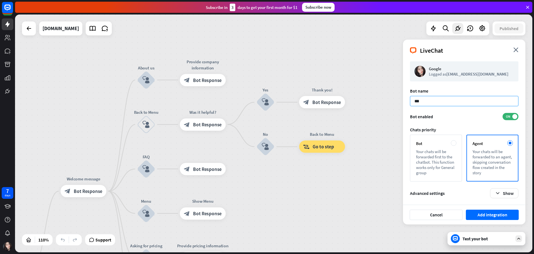
click at [452, 103] on input "***" at bounding box center [464, 101] width 109 height 10
click at [447, 124] on div "Bot name *** Bot enabled ON Chats priority Bot Your chats will be forwarded fir…" at bounding box center [464, 143] width 109 height 110
click at [505, 211] on button "Add integration" at bounding box center [492, 214] width 53 height 10
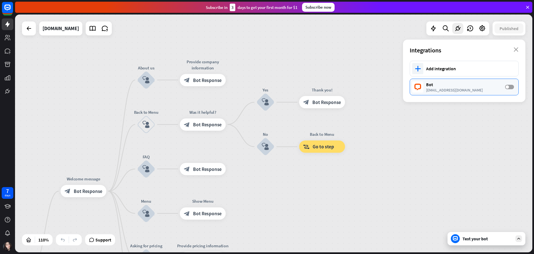
click at [512, 85] on label "OFF" at bounding box center [510, 87] width 9 height 4
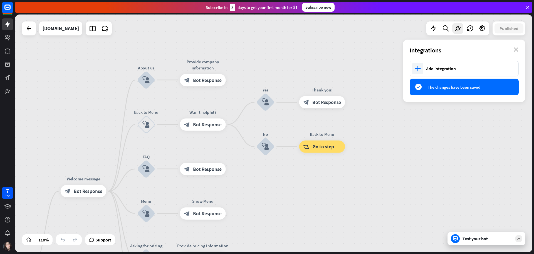
click at [470, 106] on div "home_2 Start point Welcome message block_bot_response Bot Response About us blo…" at bounding box center [274, 132] width 518 height 237
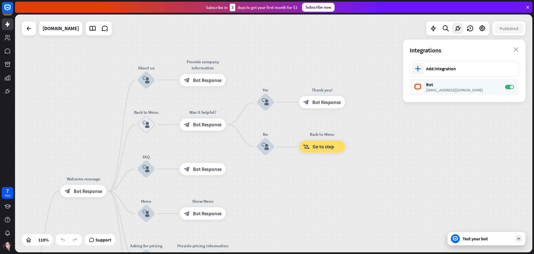
click at [474, 239] on div "Test your bot" at bounding box center [488, 238] width 50 height 6
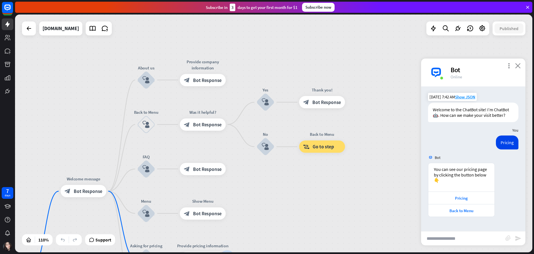
click at [519, 67] on icon "close" at bounding box center [519, 65] width 6 height 5
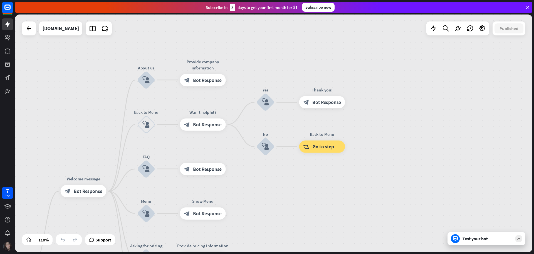
click at [3, 246] on img at bounding box center [7, 246] width 9 height 9
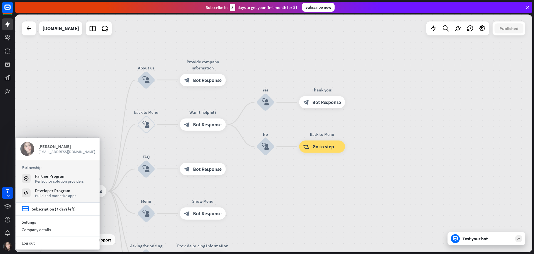
click at [31, 148] on img at bounding box center [27, 149] width 14 height 14
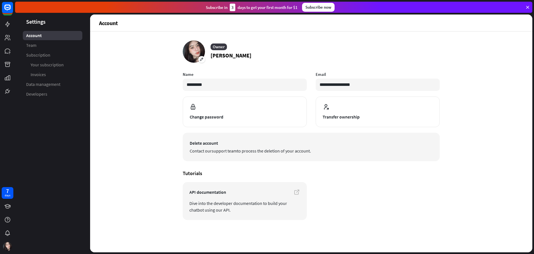
drag, startPoint x: 202, startPoint y: 119, endPoint x: 223, endPoint y: 158, distance: 44.2
click at [222, 157] on article "**********" at bounding box center [311, 116] width 257 height 89
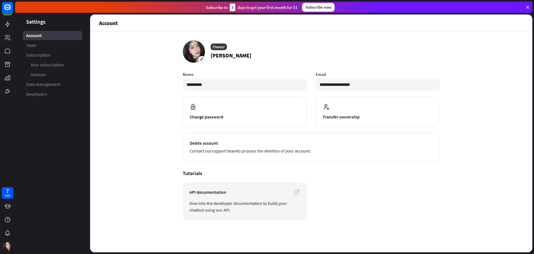
click at [48, 39] on div "Account" at bounding box center [53, 35] width 60 height 9
click at [42, 49] on link "Team" at bounding box center [53, 45] width 60 height 9
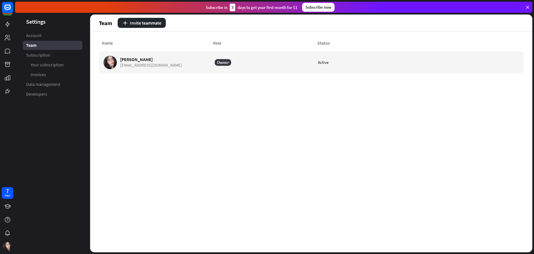
click at [43, 54] on span "Subscription" at bounding box center [38, 55] width 24 height 6
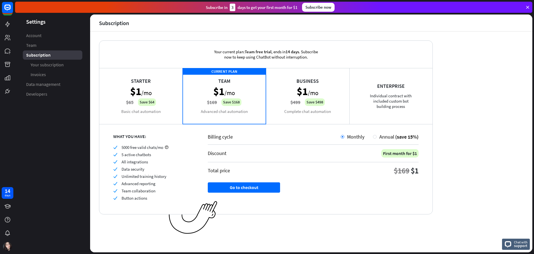
click at [43, 63] on span "Your subscription" at bounding box center [47, 65] width 33 height 6
drag, startPoint x: 44, startPoint y: 71, endPoint x: 30, endPoint y: 75, distance: 14.5
click at [30, 75] on link "Invoices" at bounding box center [53, 74] width 60 height 9
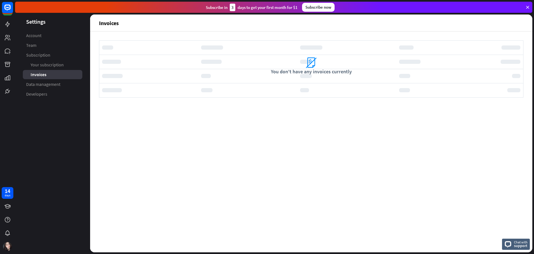
click at [33, 85] on span "Data management" at bounding box center [43, 84] width 34 height 6
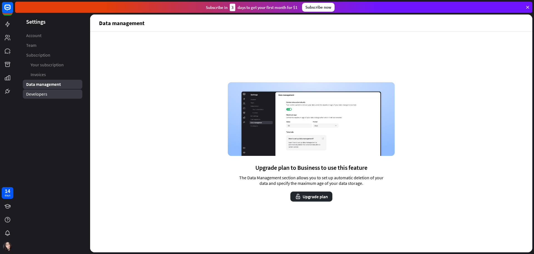
click at [33, 96] on span "Developers" at bounding box center [36, 94] width 21 height 6
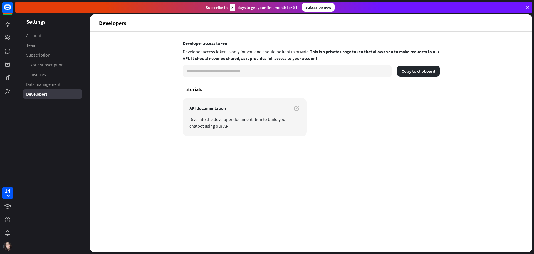
click at [238, 73] on input "**********" at bounding box center [287, 71] width 209 height 12
click at [414, 72] on button "Copy to clipboard" at bounding box center [419, 70] width 43 height 11
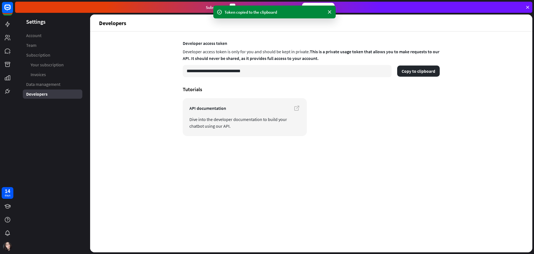
click at [405, 84] on div "**********" at bounding box center [311, 87] width 257 height 95
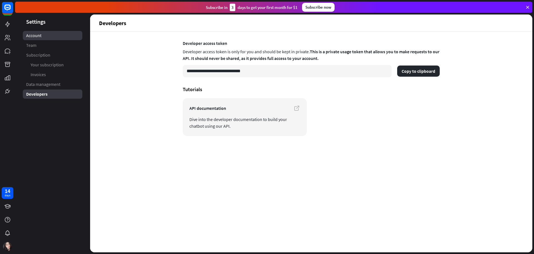
click at [36, 37] on span "Account" at bounding box center [33, 36] width 15 height 6
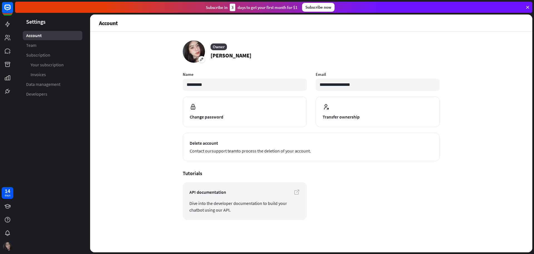
click at [6, 244] on img at bounding box center [7, 246] width 9 height 9
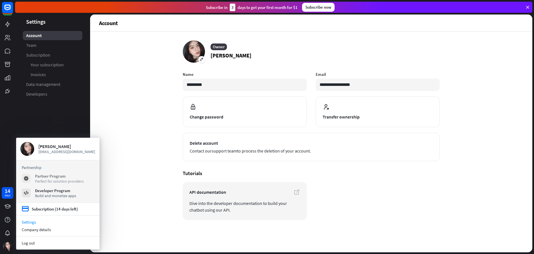
click at [55, 180] on div "Perfect for solution providers" at bounding box center [59, 180] width 49 height 5
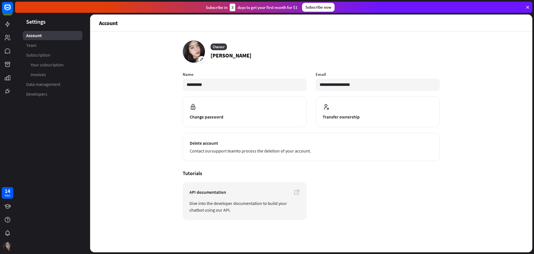
click at [10, 247] on img at bounding box center [7, 246] width 9 height 9
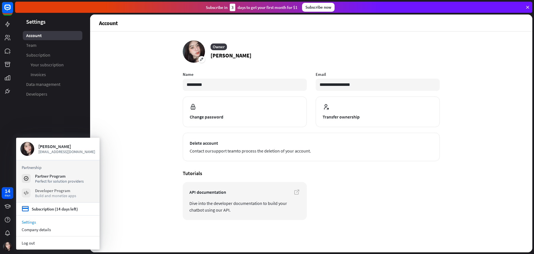
click at [39, 195] on div "Build and monetize apps" at bounding box center [55, 195] width 41 height 5
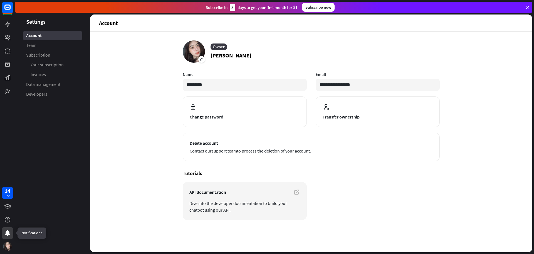
click at [9, 237] on div at bounding box center [8, 233] width 12 height 12
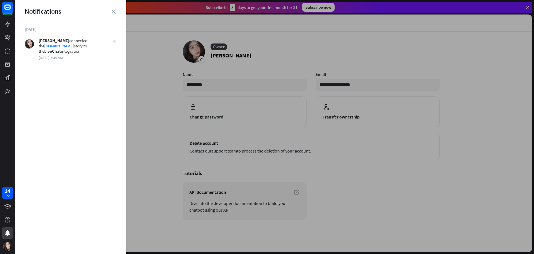
drag, startPoint x: 41, startPoint y: 41, endPoint x: 83, endPoint y: 50, distance: 43.1
click at [83, 50] on div "Catherine connected the chatbot.com story to the LiveChat integration. Today 7:…" at bounding box center [73, 49] width 68 height 21
drag, startPoint x: 109, startPoint y: 1, endPoint x: 111, endPoint y: 5, distance: 3.8
click at [110, 4] on div "close Notifications today Catherine connected the chatbot.com story to the Live…" at bounding box center [70, 127] width 111 height 254
click at [114, 11] on icon "close" at bounding box center [114, 11] width 4 height 4
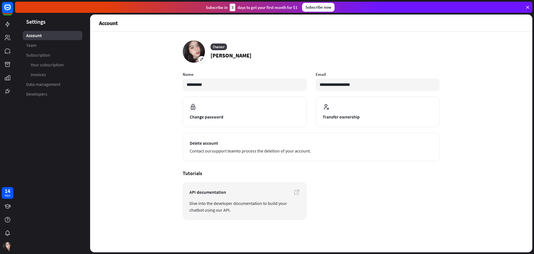
click at [8, 149] on div "14 days" at bounding box center [7, 127] width 15 height 254
click at [9, 42] on link at bounding box center [8, 38] width 12 height 12
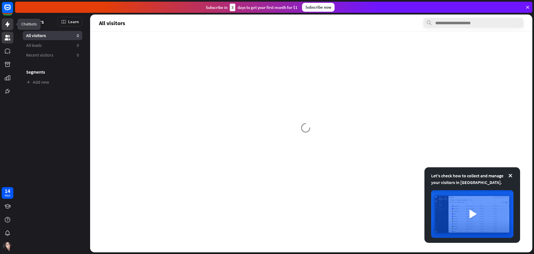
click at [11, 29] on link at bounding box center [8, 24] width 12 height 12
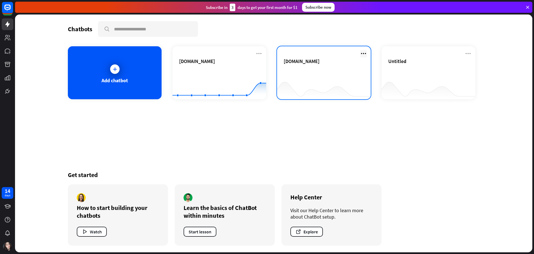
click at [363, 53] on icon at bounding box center [363, 53] width 7 height 7
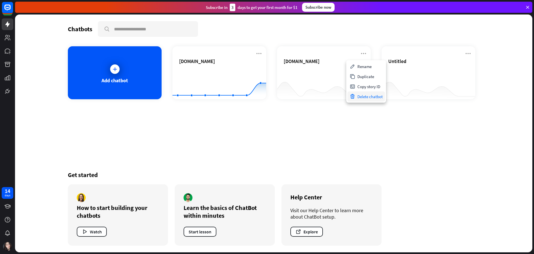
click at [367, 94] on div "Delete chatbot" at bounding box center [367, 96] width 38 height 10
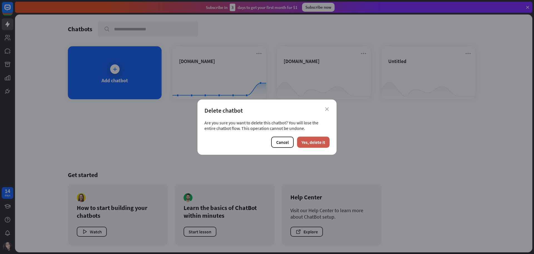
click at [317, 141] on button "Yes, delete it" at bounding box center [313, 141] width 33 height 11
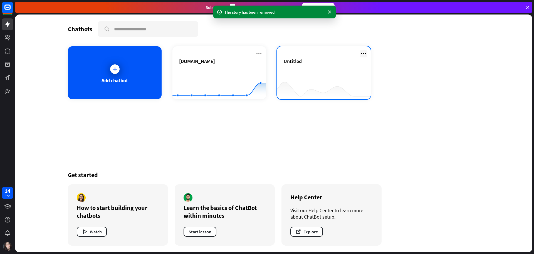
click at [367, 55] on icon at bounding box center [363, 53] width 7 height 7
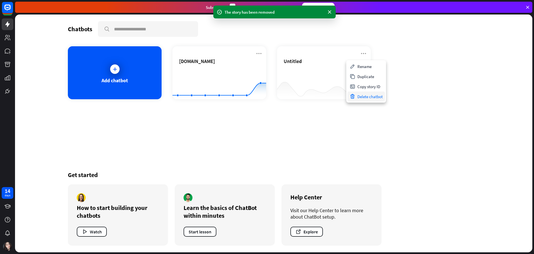
click at [368, 96] on div "Delete chatbot" at bounding box center [367, 96] width 38 height 10
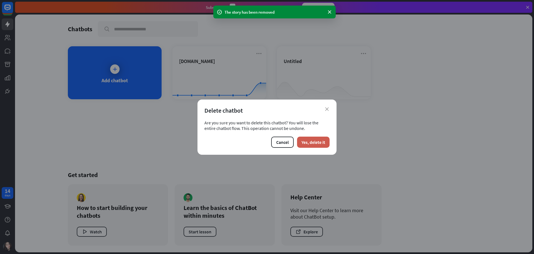
click at [315, 138] on button "Yes, delete it" at bounding box center [313, 141] width 33 height 11
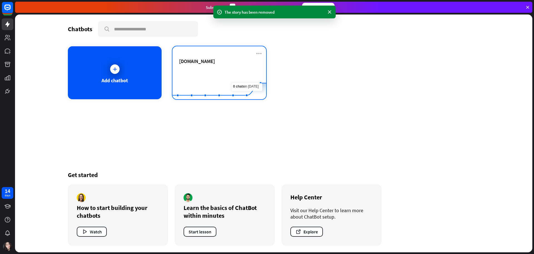
click at [229, 65] on div "chatbot.com" at bounding box center [219, 67] width 80 height 19
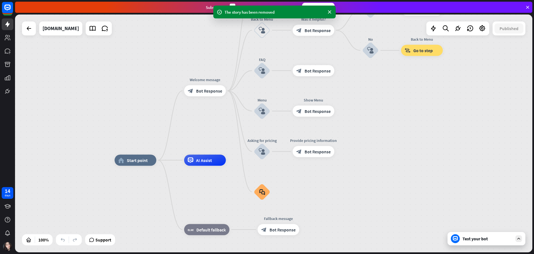
drag, startPoint x: 392, startPoint y: 145, endPoint x: 389, endPoint y: 172, distance: 27.0
